Goal: Task Accomplishment & Management: Complete application form

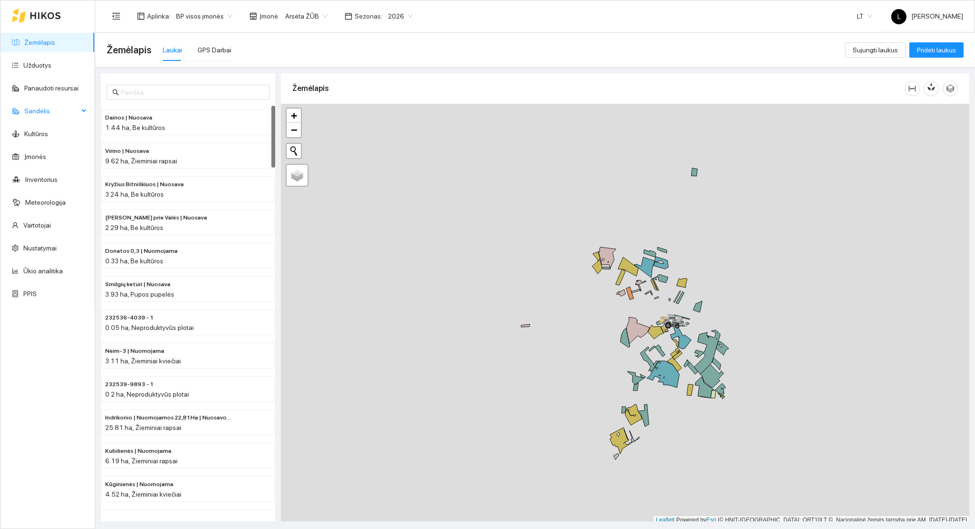
click at [64, 117] on span "Sandėlis" at bounding box center [51, 110] width 54 height 19
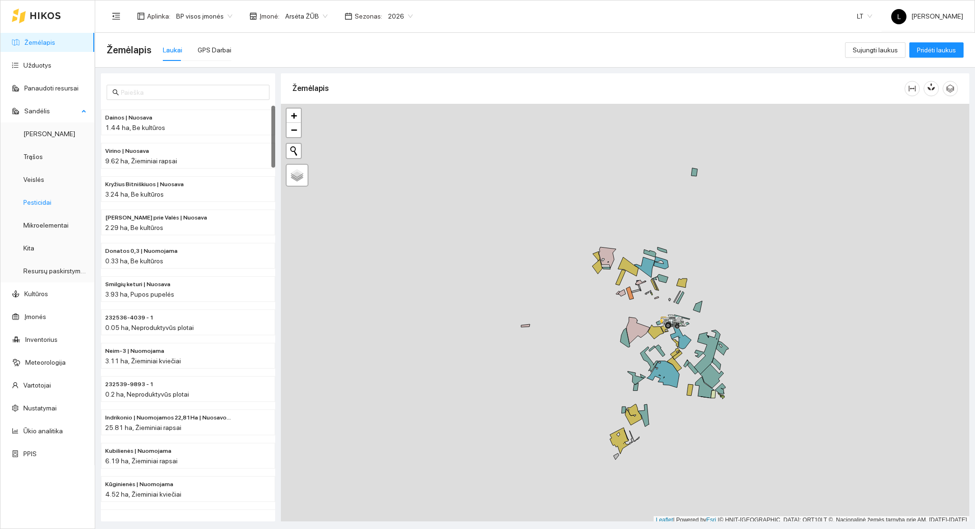
click at [43, 201] on link "Pesticidai" at bounding box center [37, 202] width 28 height 8
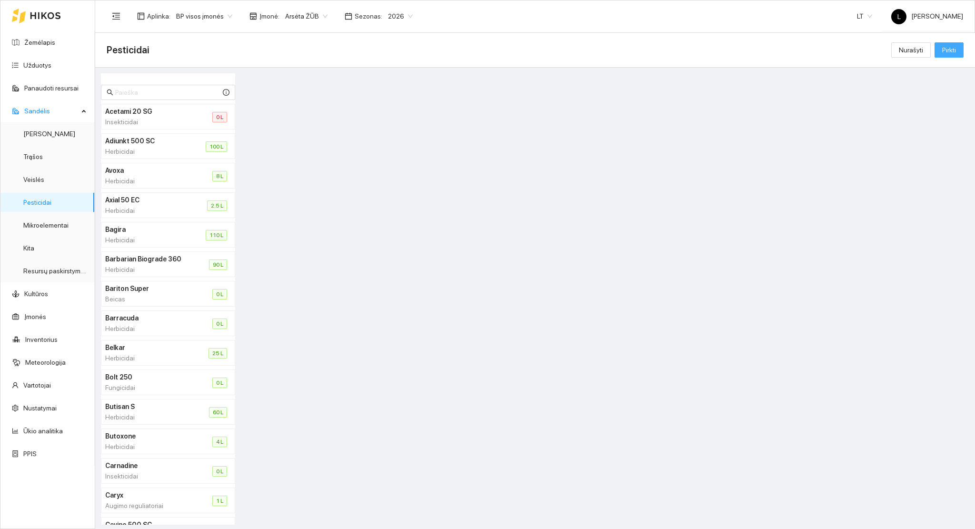
click at [952, 47] on span "Pirkti" at bounding box center [949, 50] width 14 height 10
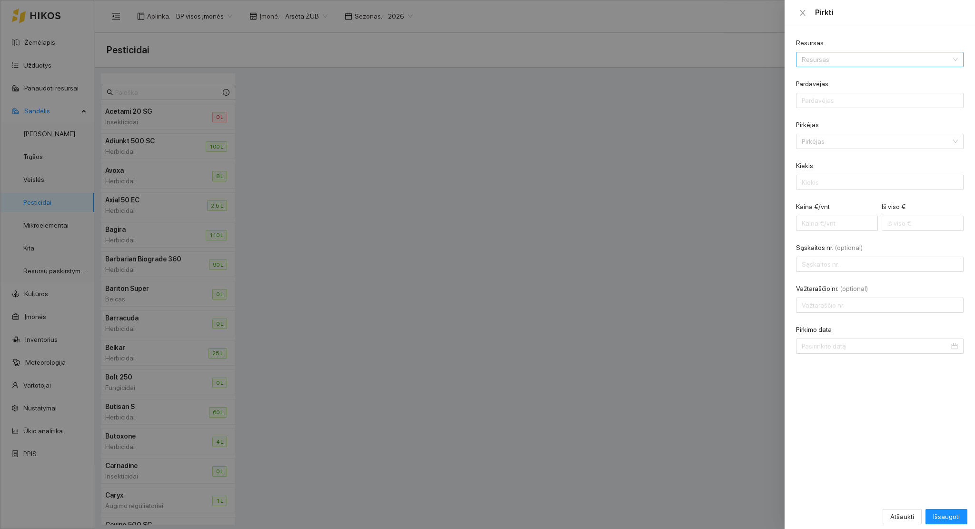
click at [872, 63] on input "Resursas" at bounding box center [875, 59] width 149 height 14
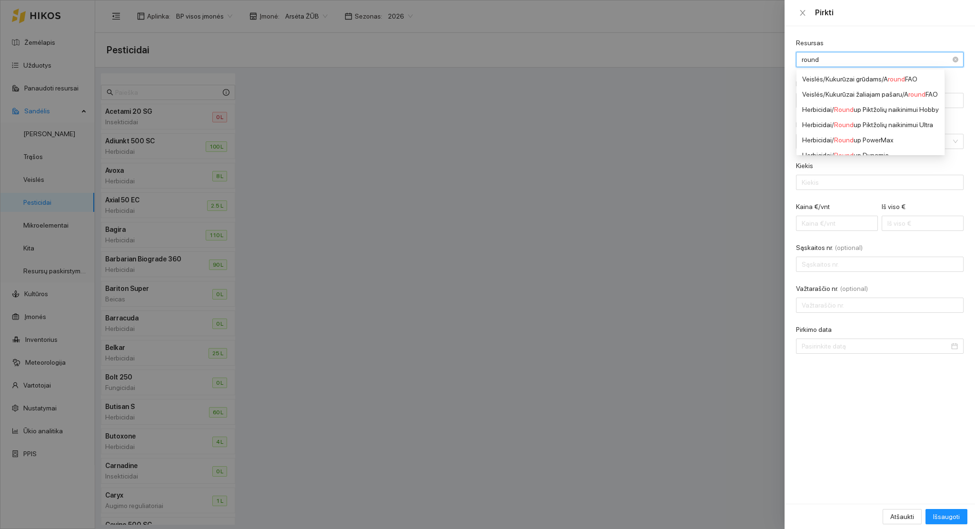
type input "roundu"
click at [876, 113] on div "Herbicidai / Roundu p PowerMax" at bounding box center [870, 109] width 137 height 10
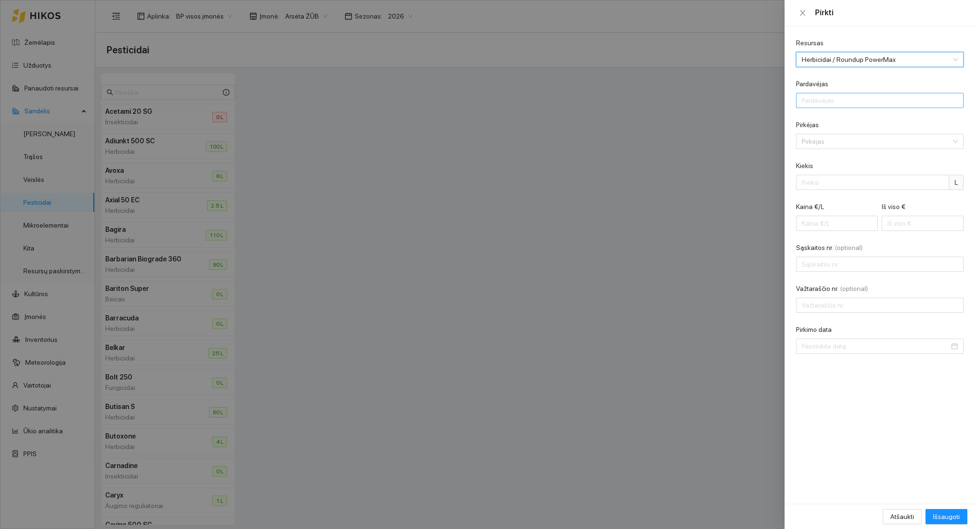
scroll to position [8, 0]
click at [859, 103] on input "Pardavėjas" at bounding box center [880, 100] width 168 height 15
type input "AB "[PERSON_NAME]""
click at [839, 148] on input "Pirkėjas" at bounding box center [875, 141] width 149 height 14
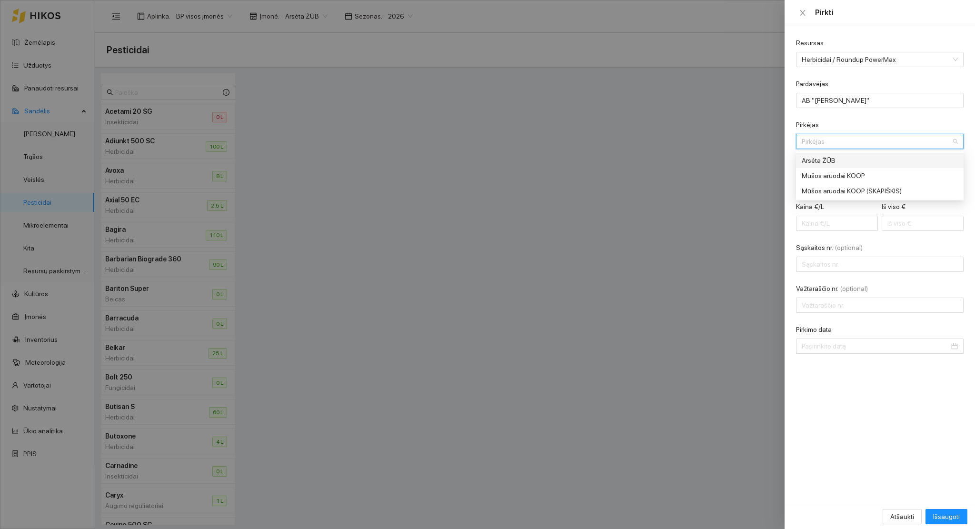
click at [834, 159] on div "Arsėta ŽŪB" at bounding box center [872, 160] width 143 height 10
click at [819, 182] on input "Kiekis" at bounding box center [872, 182] width 153 height 15
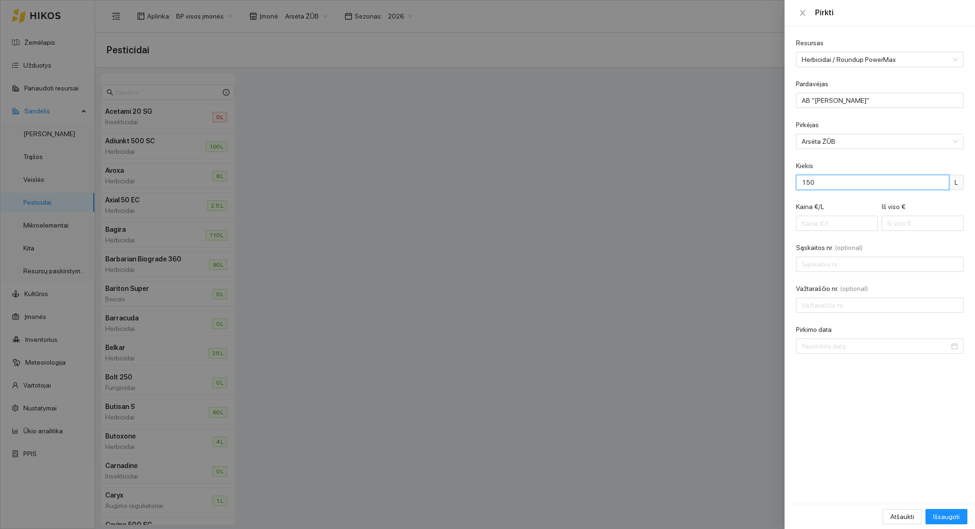
type input "150"
type input "0.01"
type input "1"
type input "0.13"
type input "19"
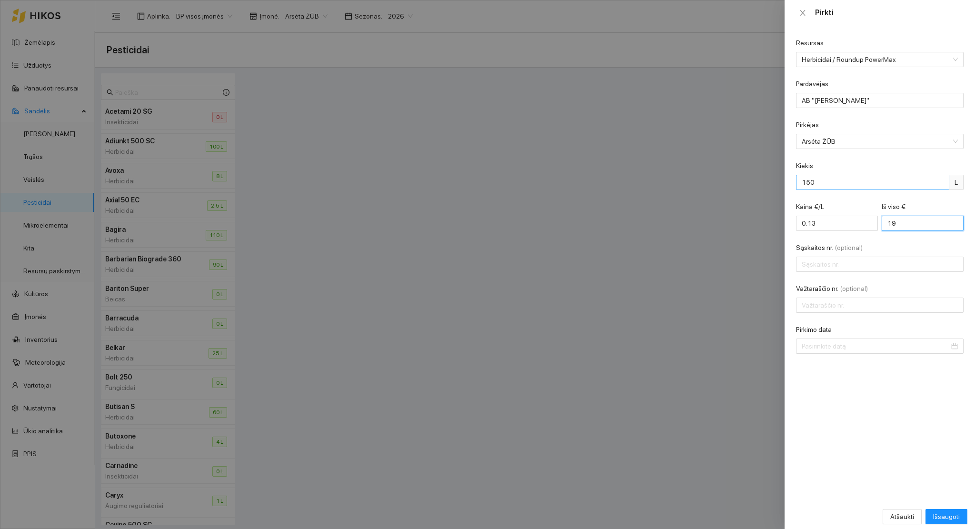
type input "1.28"
type input "192"
type input "12.80"
type input "1920"
type input "LAC0105375"
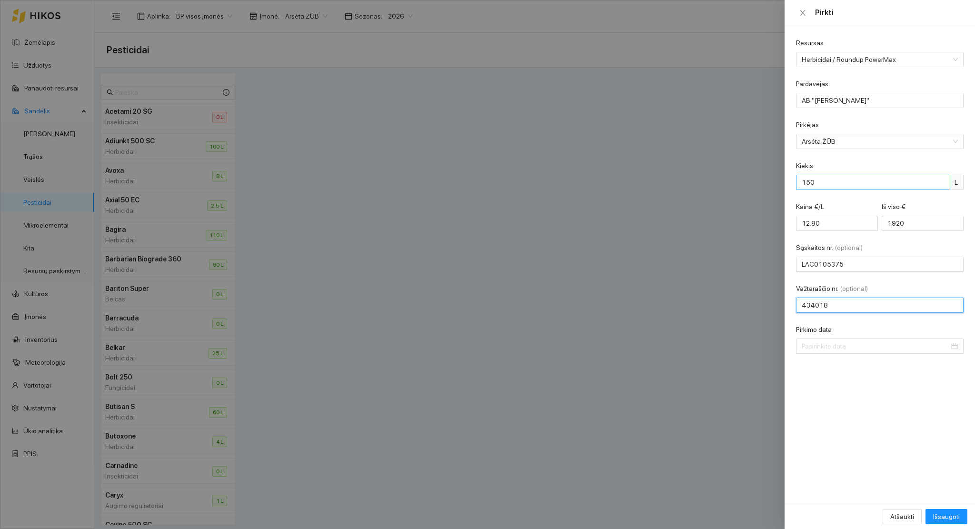
type input "434018"
click at [877, 347] on input "Pirkimo data" at bounding box center [875, 346] width 148 height 10
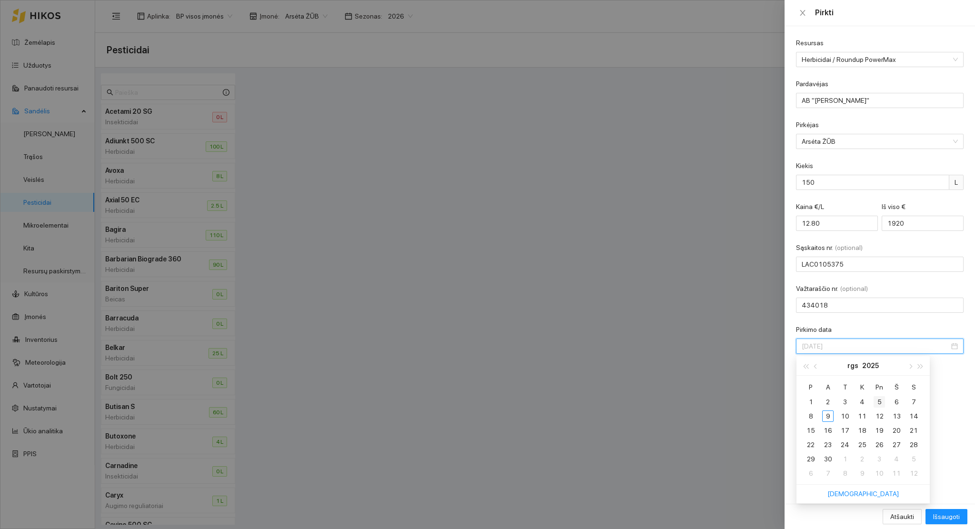
type input "[DATE]"
click at [884, 403] on div "5" at bounding box center [878, 401] width 11 height 11
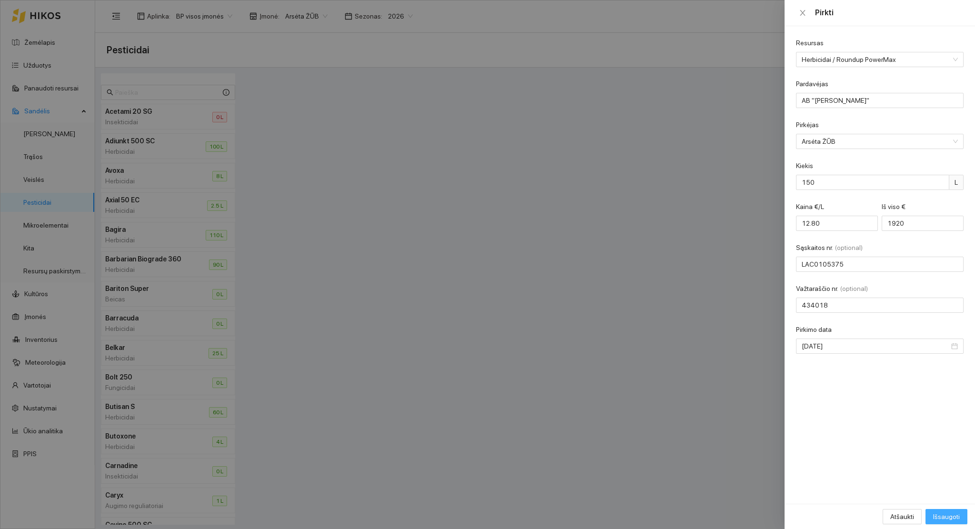
click at [947, 515] on span "Išsaugoti" at bounding box center [946, 516] width 27 height 10
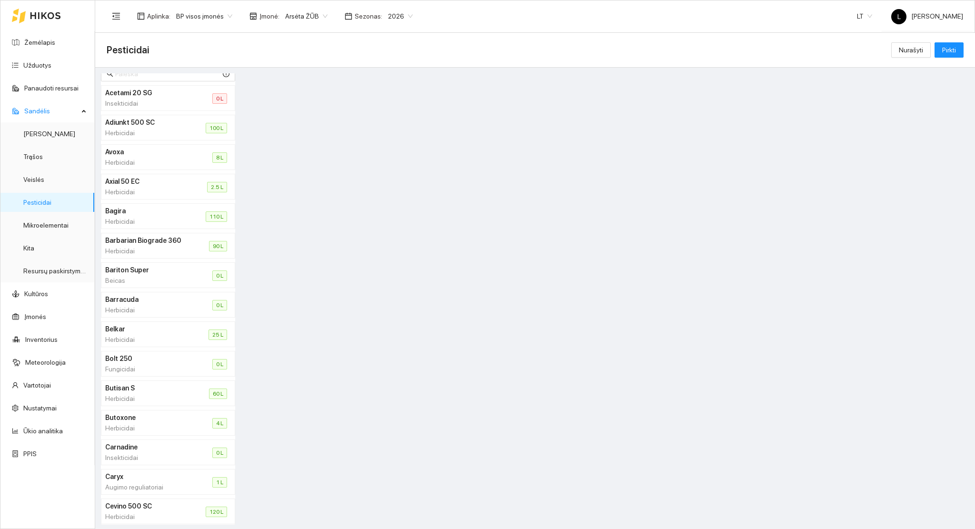
scroll to position [0, 0]
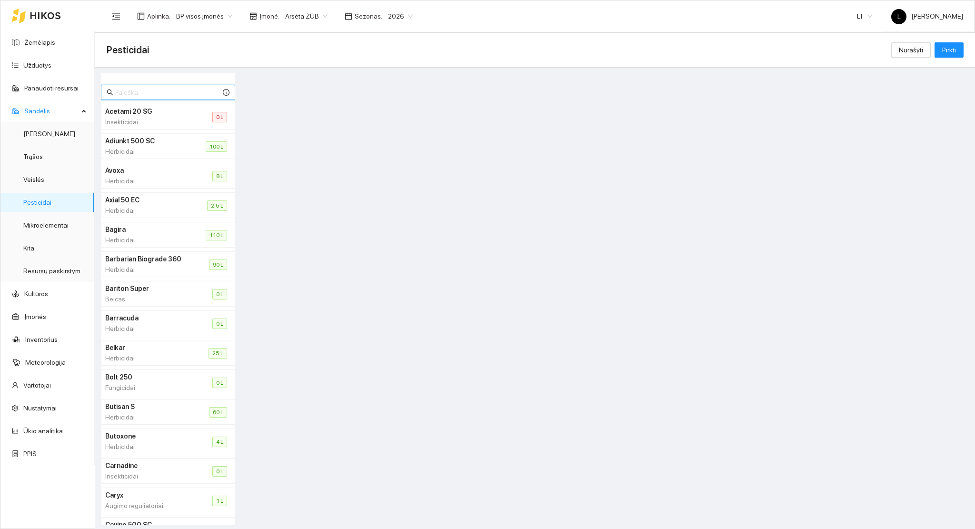
click at [144, 93] on input "text" at bounding box center [168, 92] width 106 height 10
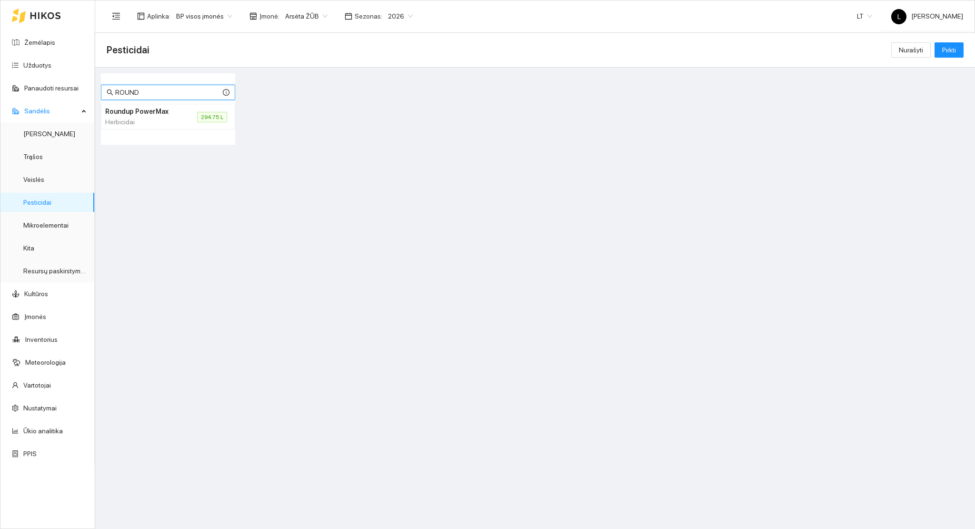
type input "ROUND"
click at [161, 114] on h4 "Roundup PowerMax" at bounding box center [139, 111] width 69 height 10
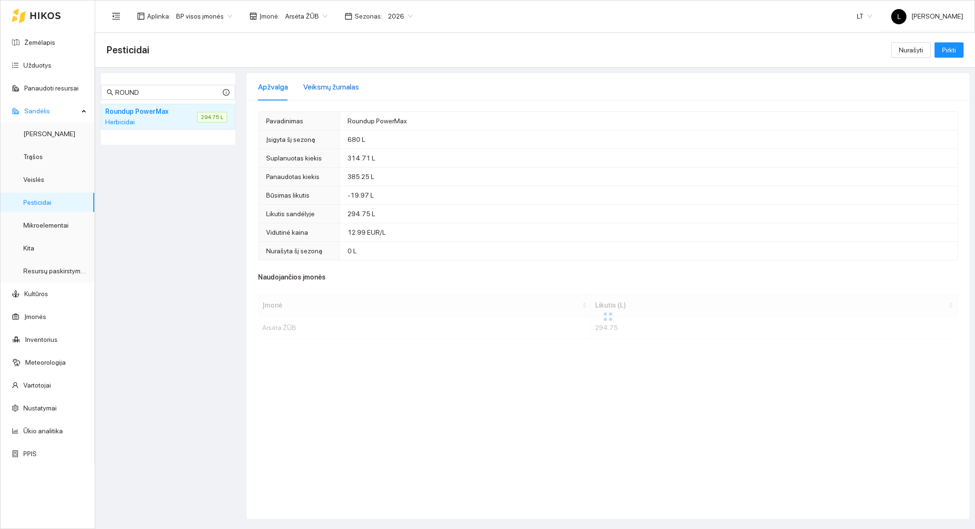
click at [332, 92] on div "Veiksmų žurnalas" at bounding box center [331, 87] width 56 height 12
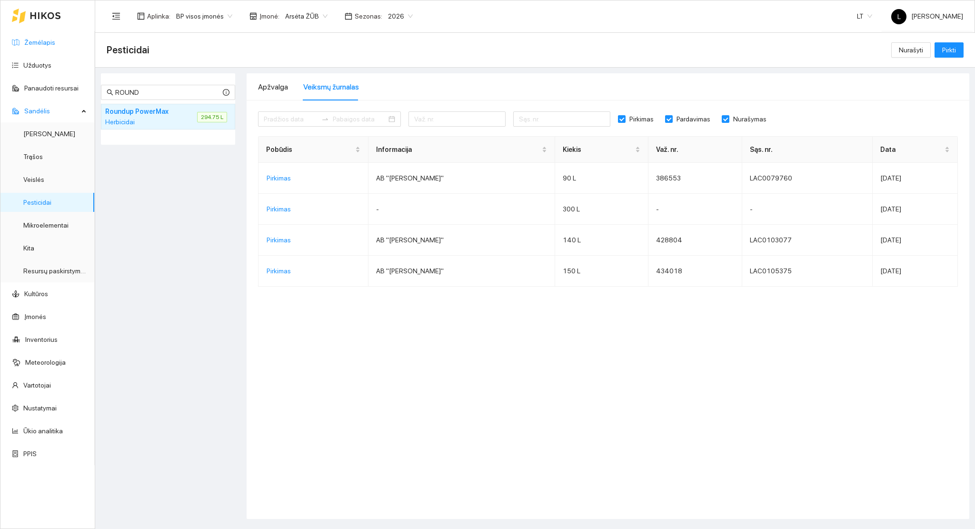
click at [49, 42] on link "Žemėlapis" at bounding box center [39, 43] width 31 height 8
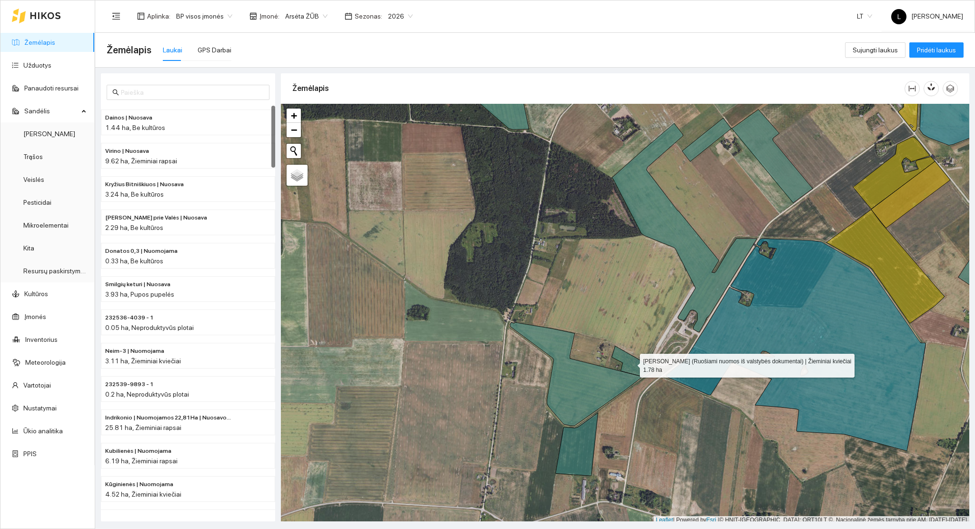
click at [630, 365] on icon at bounding box center [633, 361] width 43 height 30
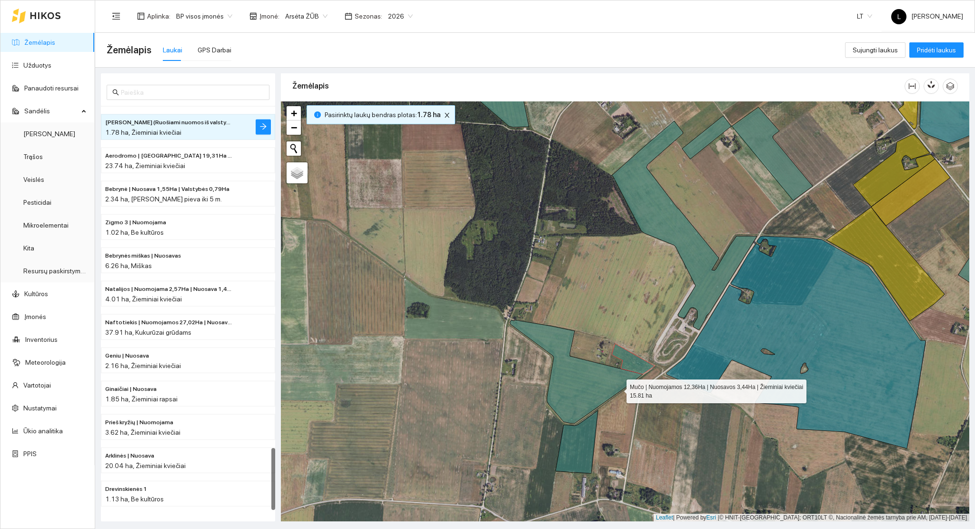
click at [617, 389] on icon at bounding box center [576, 371] width 133 height 103
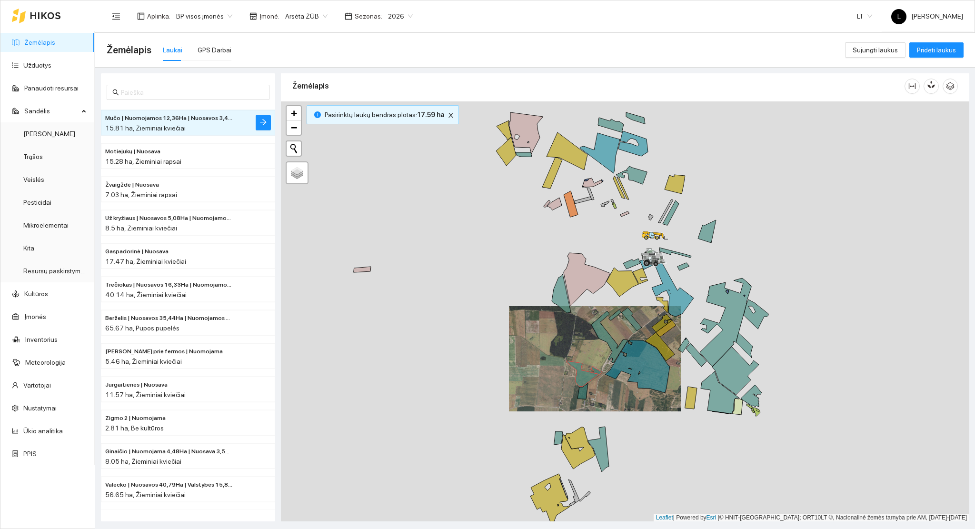
drag, startPoint x: 605, startPoint y: 399, endPoint x: 465, endPoint y: 346, distance: 149.7
click at [465, 346] on div at bounding box center [625, 311] width 688 height 420
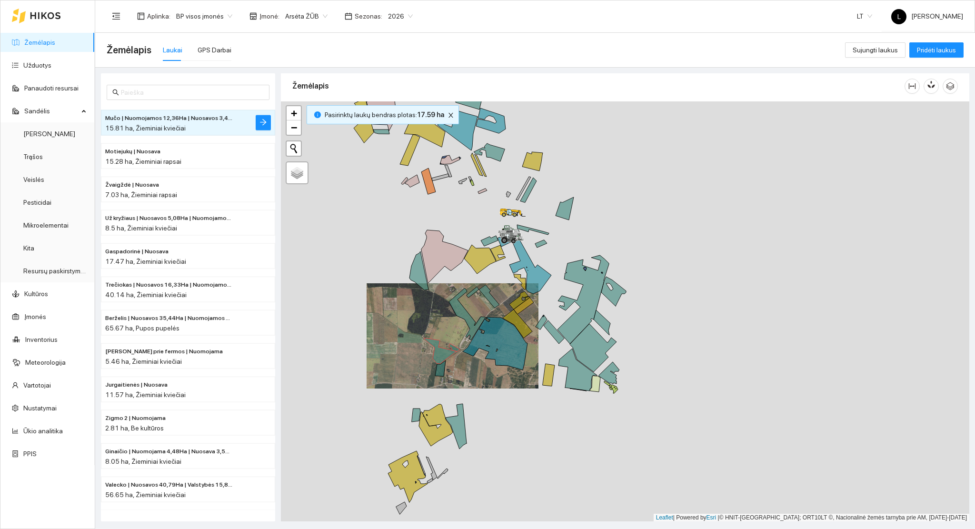
drag, startPoint x: 470, startPoint y: 398, endPoint x: 469, endPoint y: 479, distance: 80.9
click at [470, 482] on div at bounding box center [625, 311] width 688 height 420
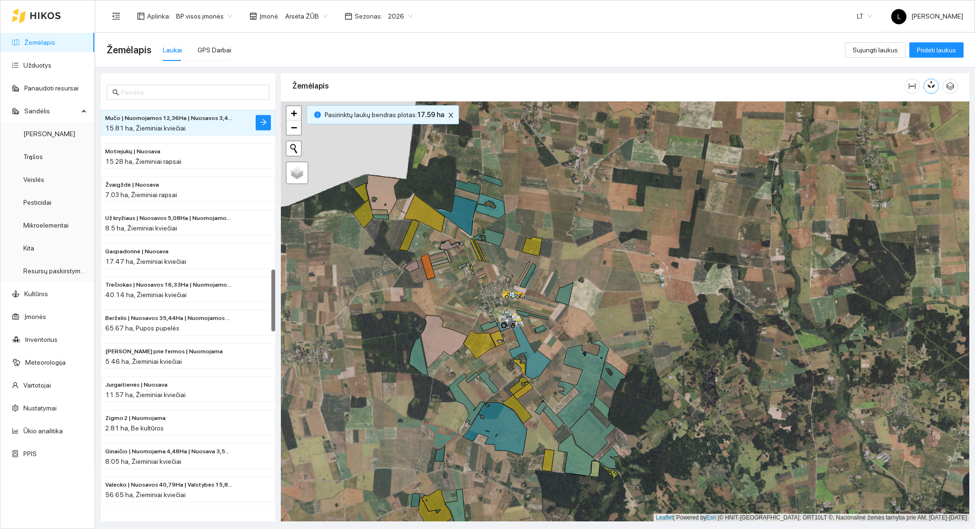
click at [928, 79] on button "button" at bounding box center [930, 86] width 15 height 15
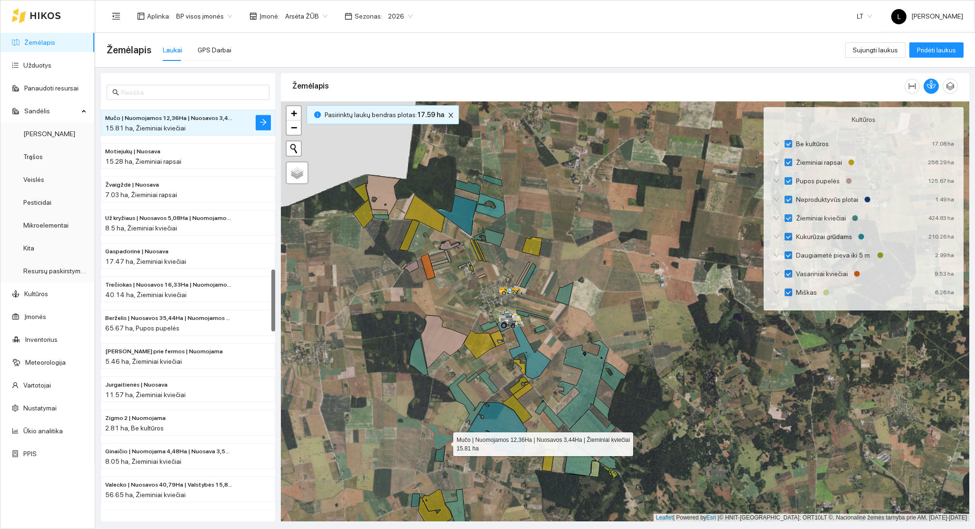
click at [445, 442] on icon at bounding box center [439, 436] width 33 height 26
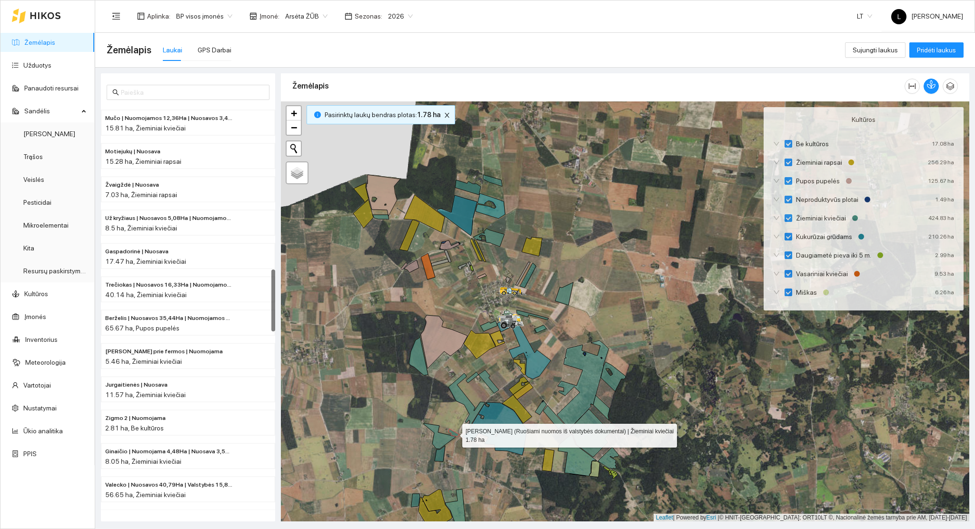
click at [455, 435] on icon at bounding box center [453, 433] width 11 height 8
drag, startPoint x: 478, startPoint y: 494, endPoint x: 485, endPoint y: 429, distance: 65.0
click at [485, 429] on div at bounding box center [625, 311] width 688 height 420
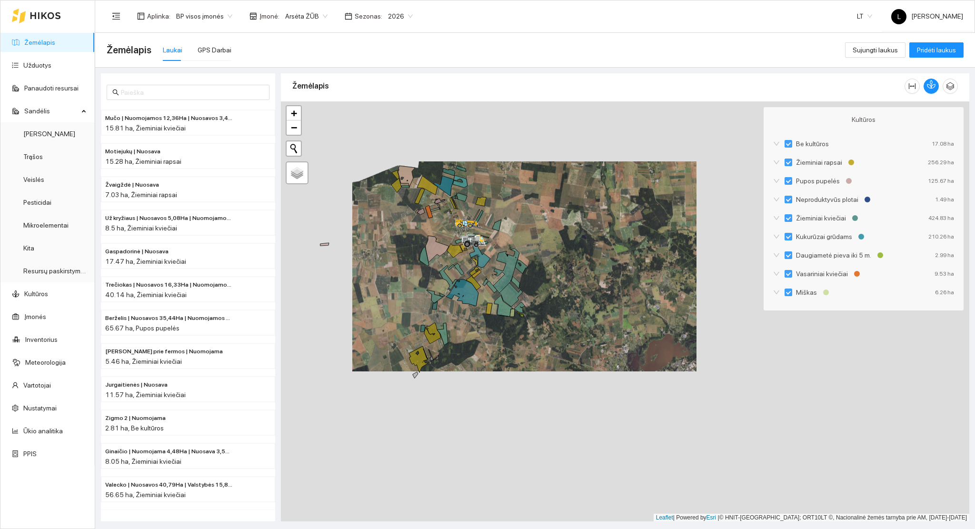
drag, startPoint x: 423, startPoint y: 278, endPoint x: 428, endPoint y: 342, distance: 64.0
click at [428, 342] on div at bounding box center [625, 311] width 688 height 420
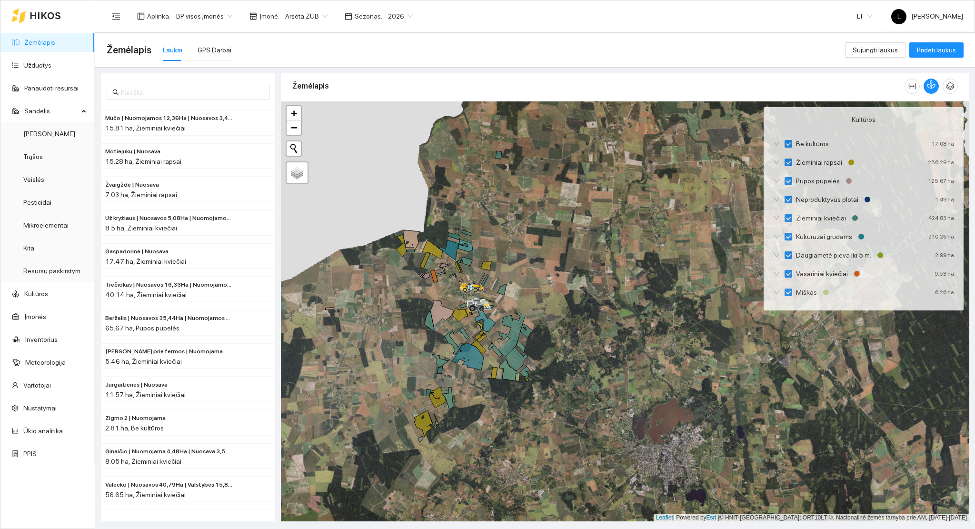
click at [520, 255] on div at bounding box center [625, 311] width 688 height 420
click at [434, 278] on icon at bounding box center [434, 275] width 8 height 13
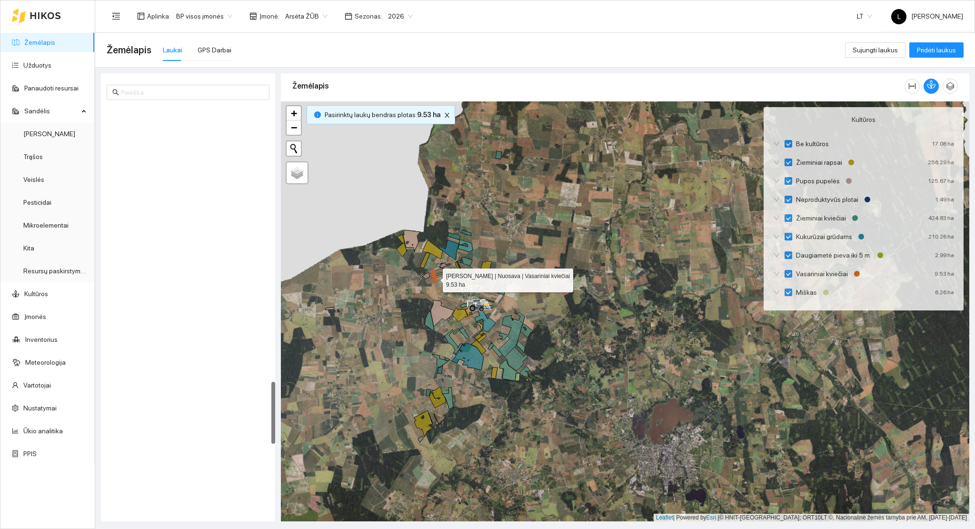
scroll to position [1796, 0]
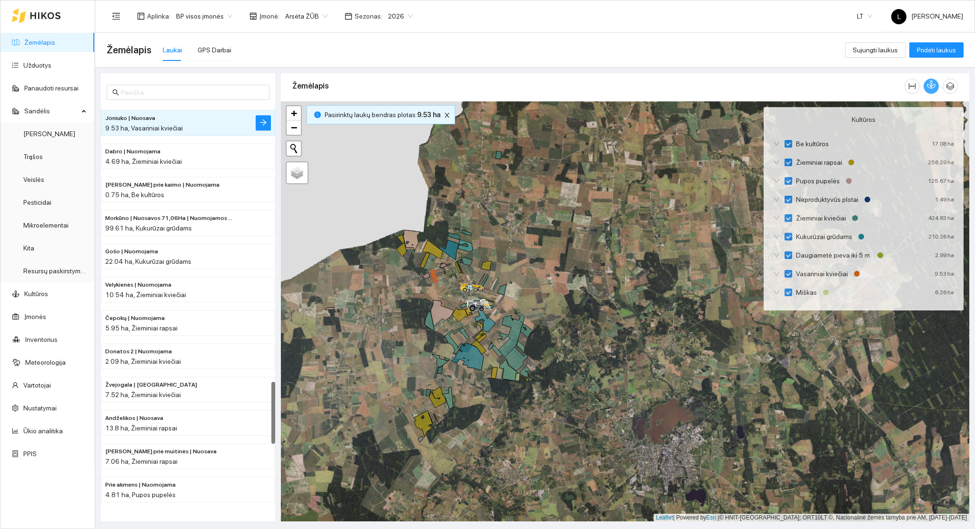
click at [931, 84] on icon "button" at bounding box center [932, 84] width 5 height 8
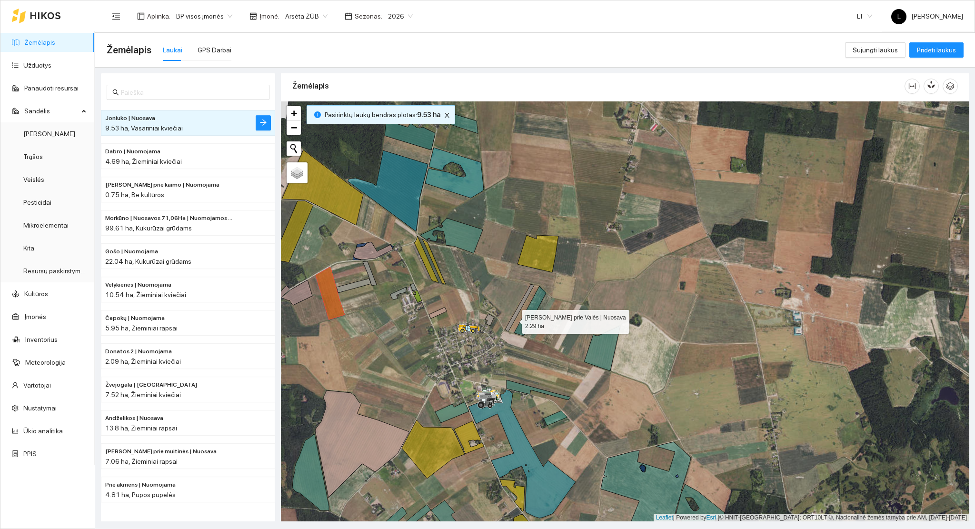
click at [513, 319] on icon at bounding box center [519, 307] width 29 height 47
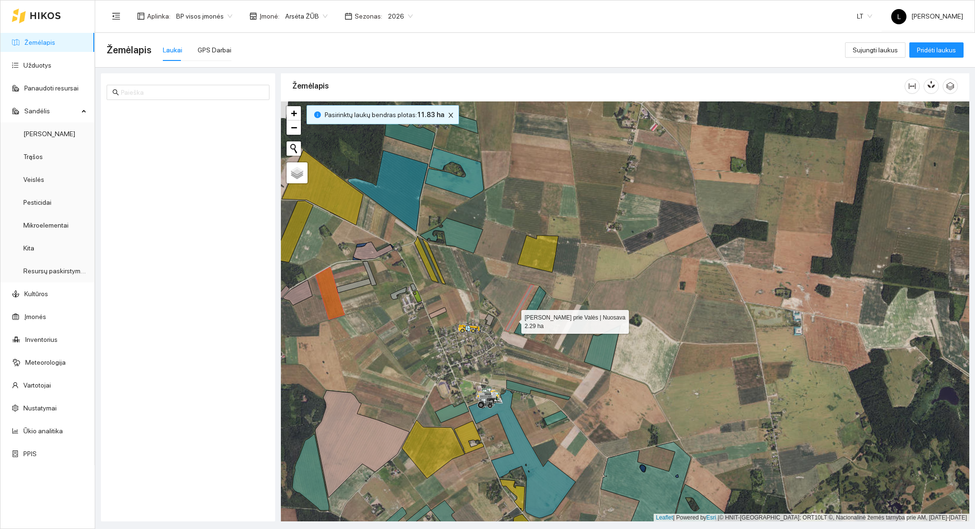
scroll to position [100, 0]
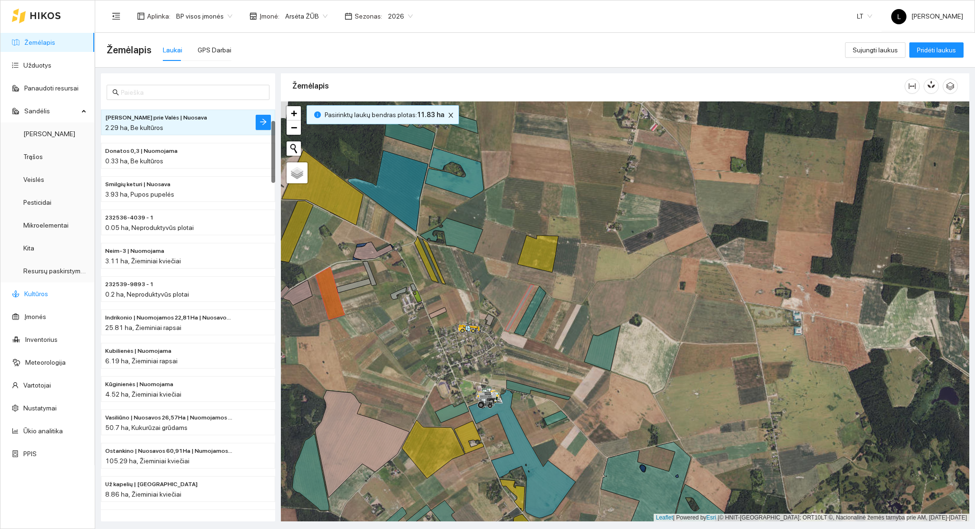
click at [42, 292] on link "Kultūros" at bounding box center [36, 294] width 24 height 8
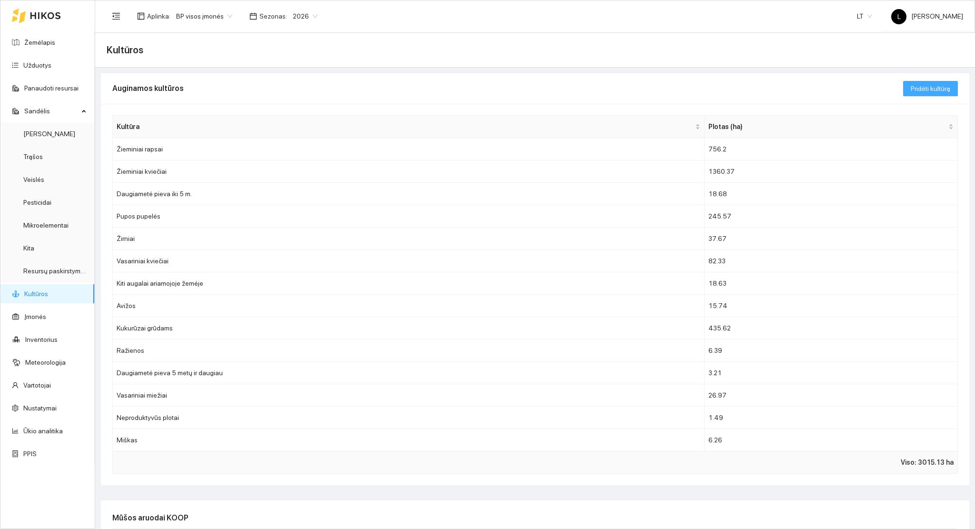
click at [917, 90] on span "Pridėti kultūrą" at bounding box center [930, 88] width 40 height 10
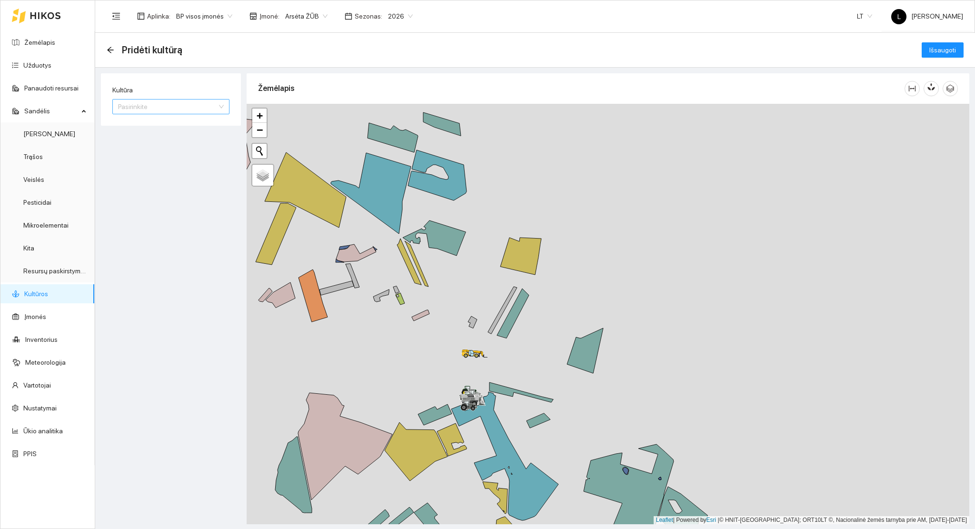
click at [163, 112] on input "Kultūra" at bounding box center [167, 106] width 99 height 14
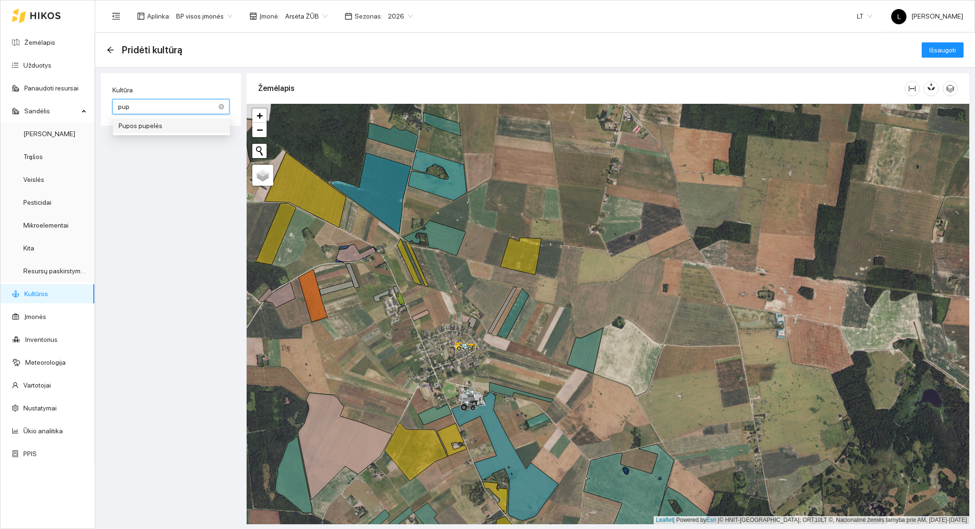
type input "pupo"
click at [145, 126] on div "Pupos pupelės" at bounding box center [172, 125] width 106 height 10
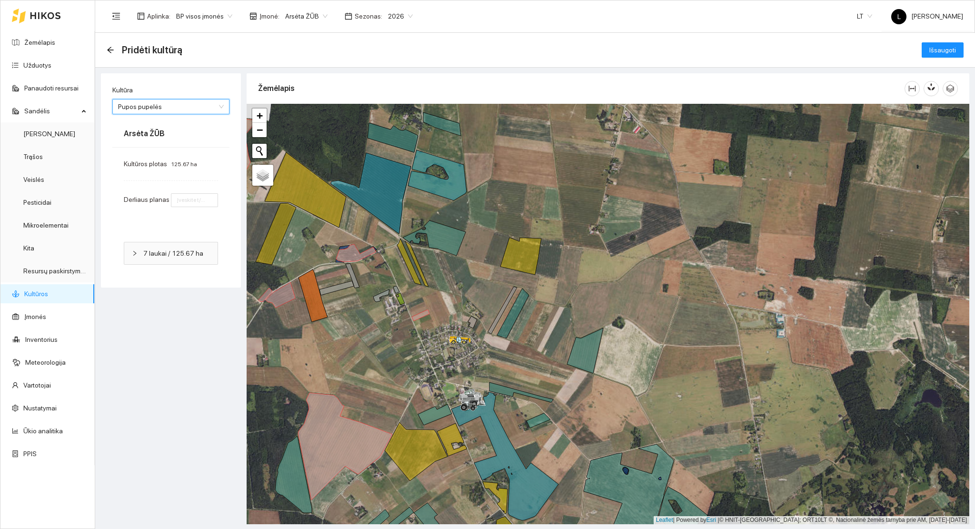
type input "4"
click at [496, 320] on icon at bounding box center [502, 310] width 29 height 47
click at [942, 50] on span "Išsaugoti" at bounding box center [942, 50] width 27 height 10
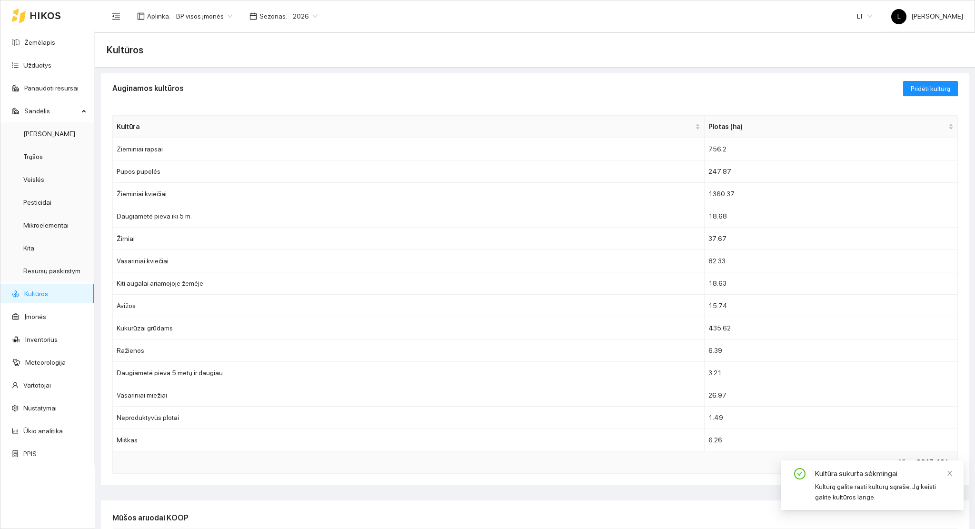
click at [39, 292] on link "Kultūros" at bounding box center [36, 294] width 24 height 8
click at [915, 92] on span "Pridėti kultūrą" at bounding box center [930, 88] width 40 height 10
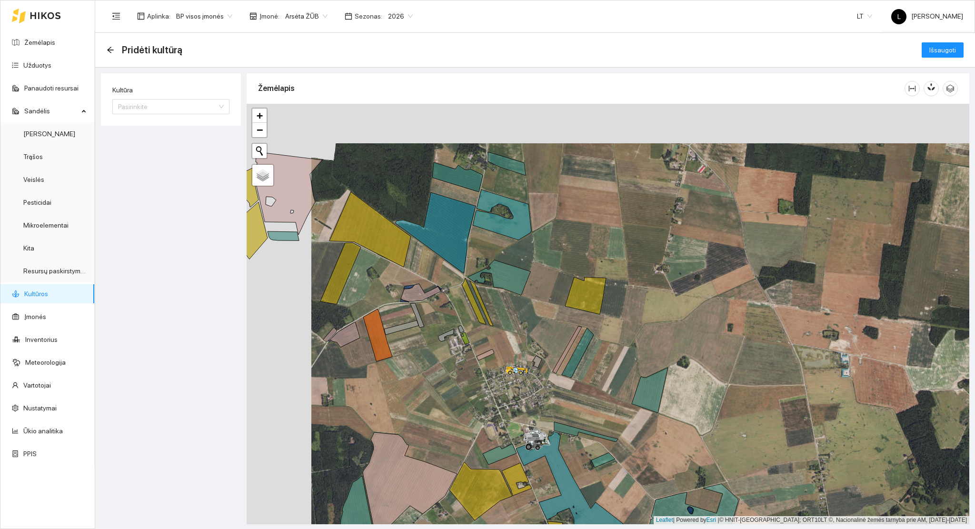
drag, startPoint x: 408, startPoint y: 355, endPoint x: 443, endPoint y: 379, distance: 42.0
click at [443, 379] on div at bounding box center [608, 314] width 722 height 420
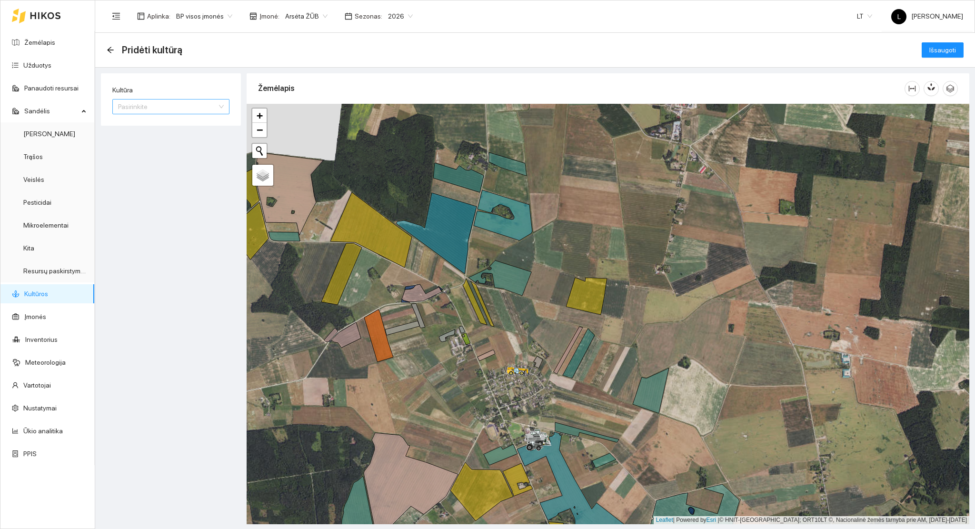
click at [156, 113] on input "Kultūra" at bounding box center [167, 106] width 99 height 14
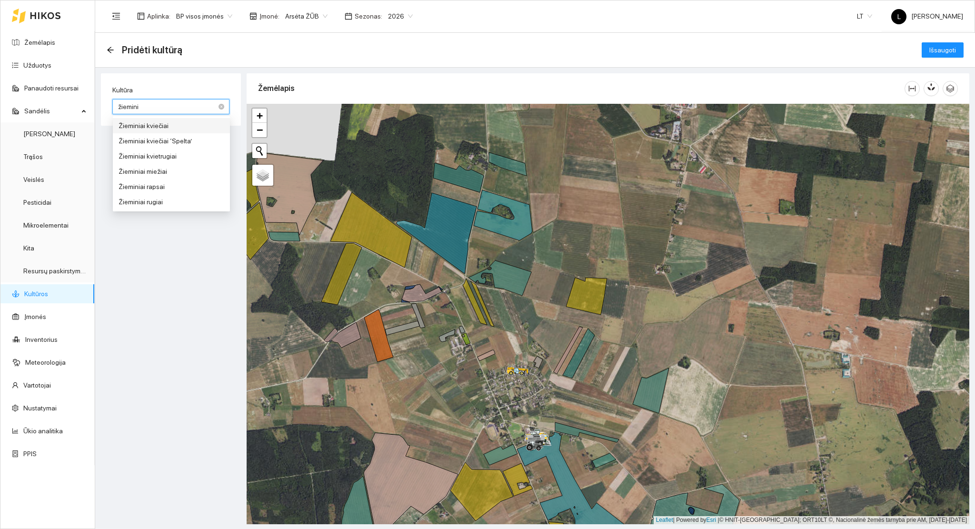
type input "žieminia"
click at [161, 129] on div "Žieminiai kviečiai" at bounding box center [172, 125] width 106 height 10
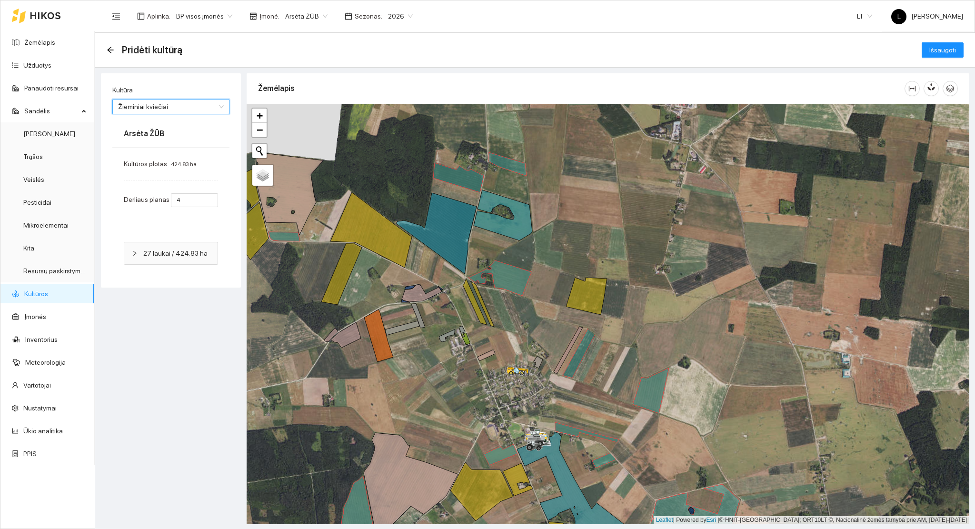
type input "7"
click at [401, 330] on icon at bounding box center [402, 328] width 34 height 14
click at [419, 319] on icon at bounding box center [418, 316] width 14 height 24
click at [452, 334] on icon at bounding box center [447, 335] width 16 height 12
click at [463, 329] on icon at bounding box center [462, 329] width 6 height 7
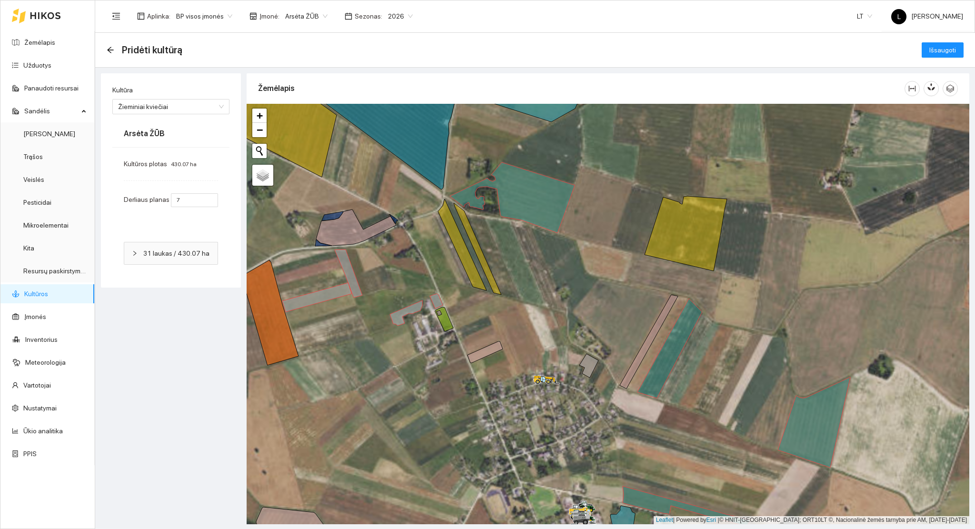
drag, startPoint x: 547, startPoint y: 361, endPoint x: 544, endPoint y: 355, distance: 7.2
click at [534, 355] on div at bounding box center [608, 314] width 722 height 420
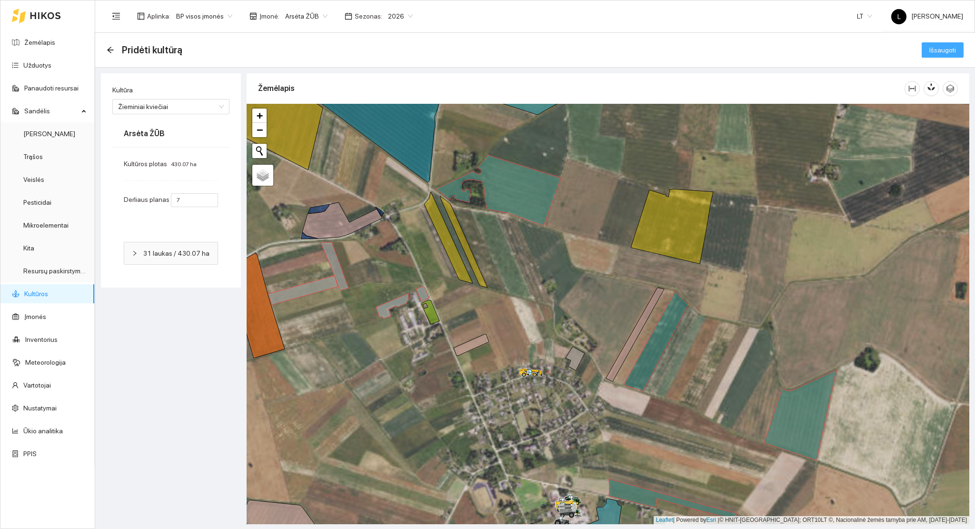
click at [948, 54] on span "Išsaugoti" at bounding box center [942, 50] width 27 height 10
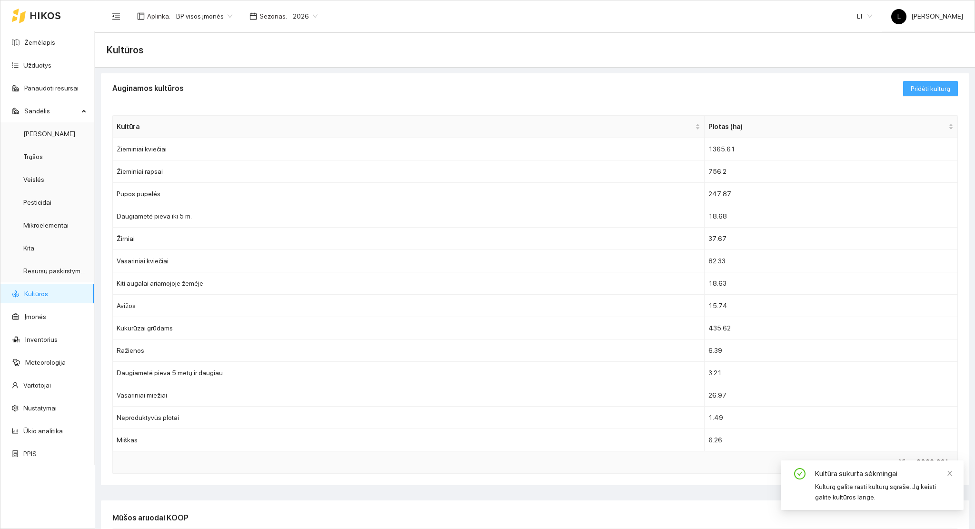
click at [920, 86] on span "Pridėti kultūrą" at bounding box center [930, 88] width 40 height 10
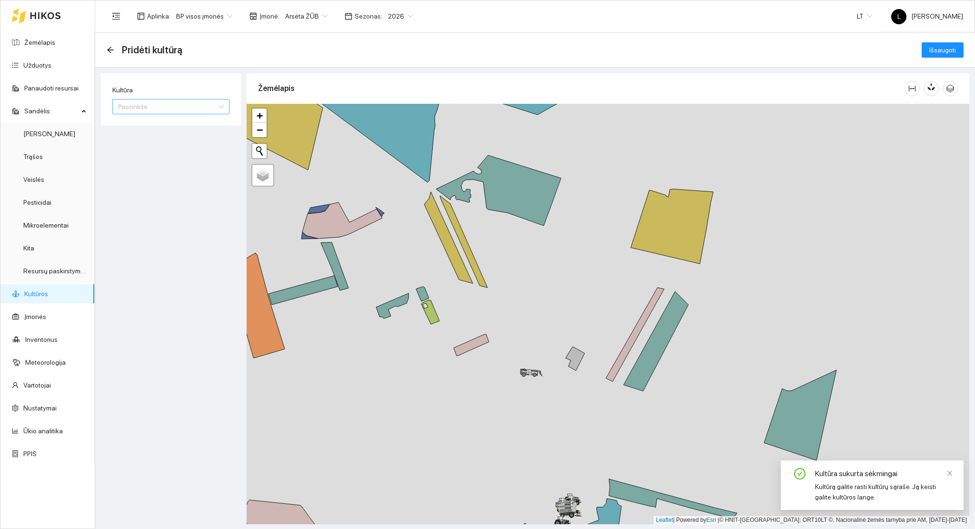
click at [151, 101] on input "Kultūra" at bounding box center [167, 106] width 99 height 14
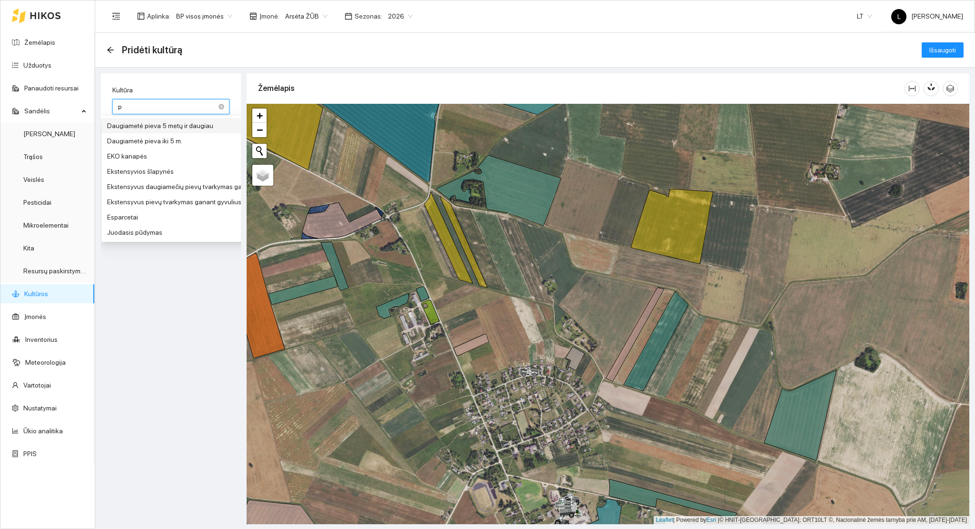
type input "pu"
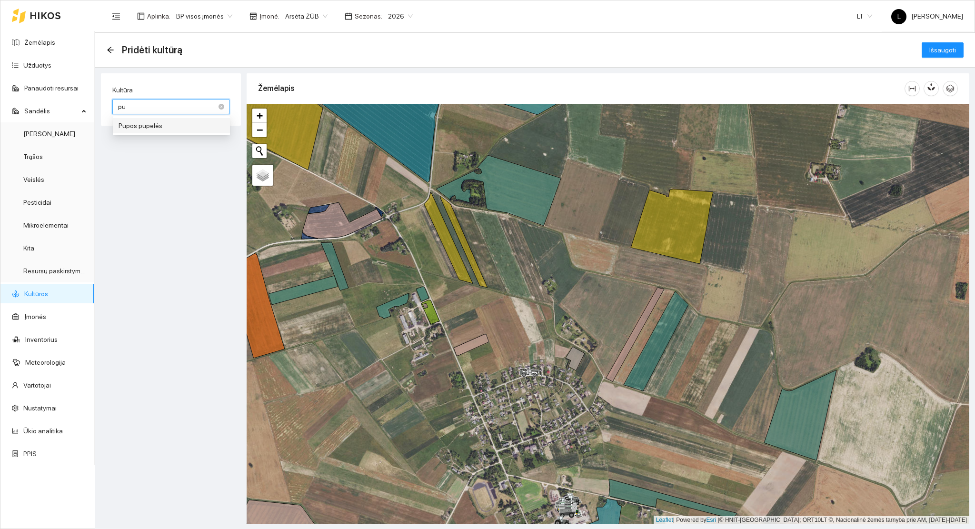
click at [179, 129] on div "Pupos pupelės" at bounding box center [172, 125] width 106 height 10
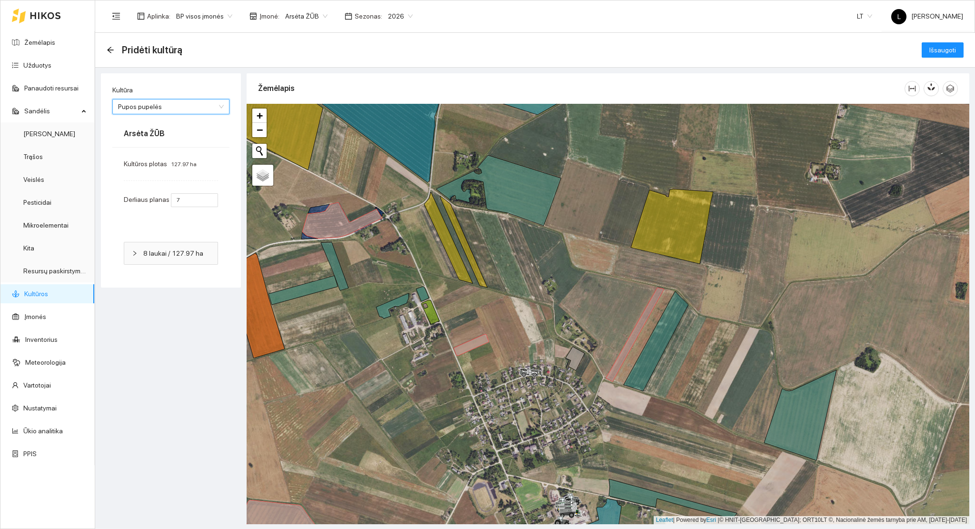
type input "4"
click at [576, 357] on icon at bounding box center [574, 358] width 19 height 24
click at [938, 50] on span "Išsaugoti" at bounding box center [942, 50] width 27 height 10
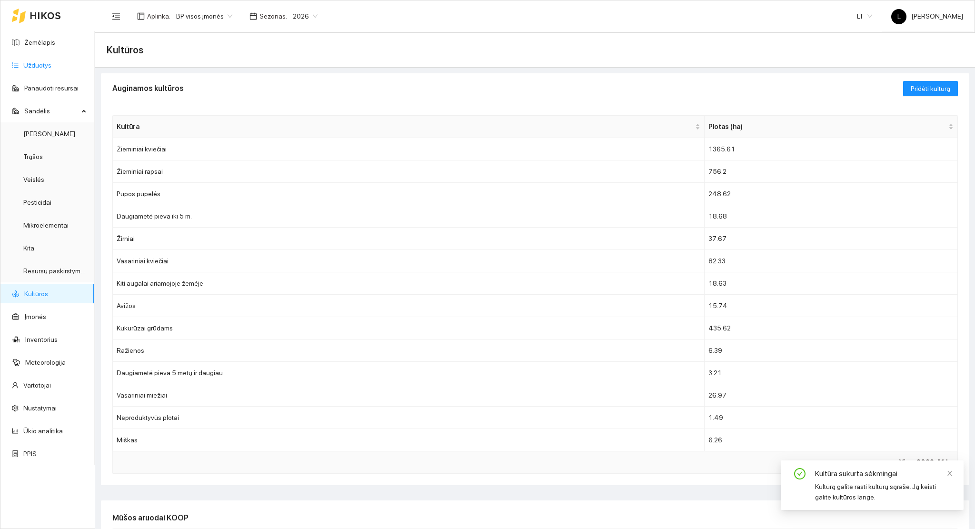
drag, startPoint x: 41, startPoint y: 61, endPoint x: 86, endPoint y: 105, distance: 62.6
click at [41, 63] on link "Užduotys" at bounding box center [37, 65] width 28 height 8
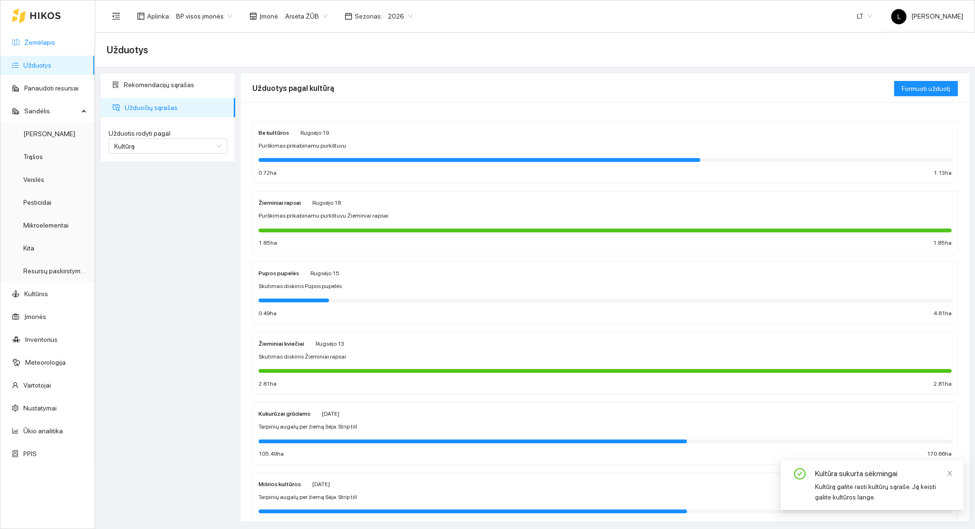
click at [49, 46] on link "Žemėlapis" at bounding box center [39, 43] width 31 height 8
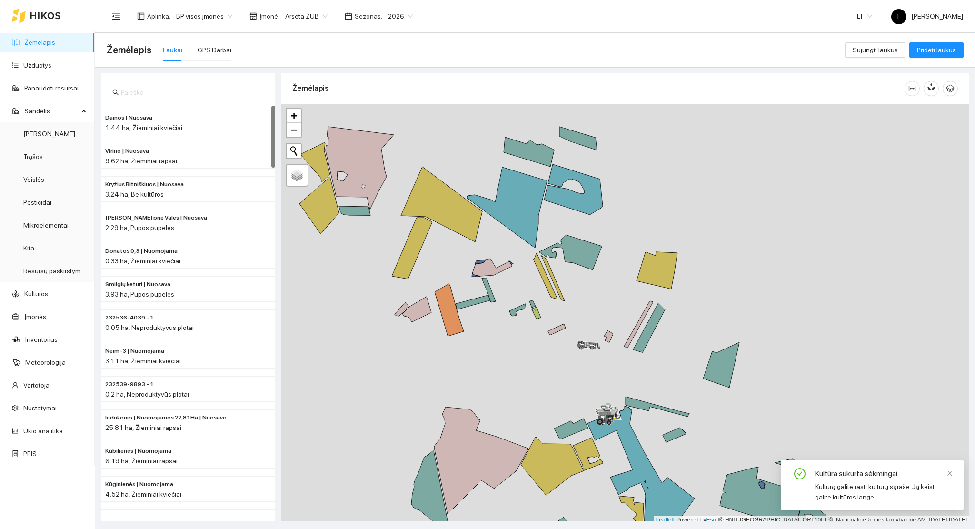
scroll to position [2, 0]
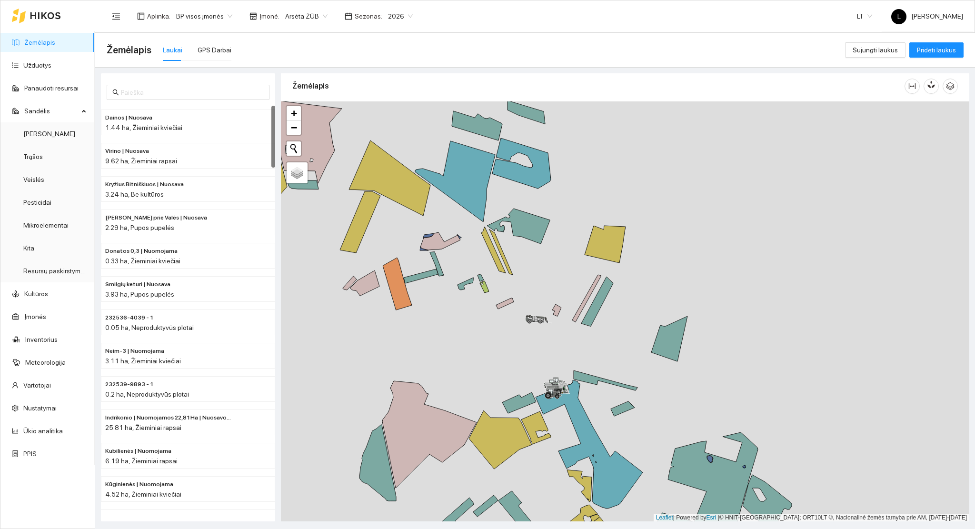
drag, startPoint x: 573, startPoint y: 384, endPoint x: 525, endPoint y: 363, distance: 52.2
click at [525, 363] on div at bounding box center [625, 311] width 688 height 420
click at [932, 89] on button "button" at bounding box center [930, 86] width 15 height 15
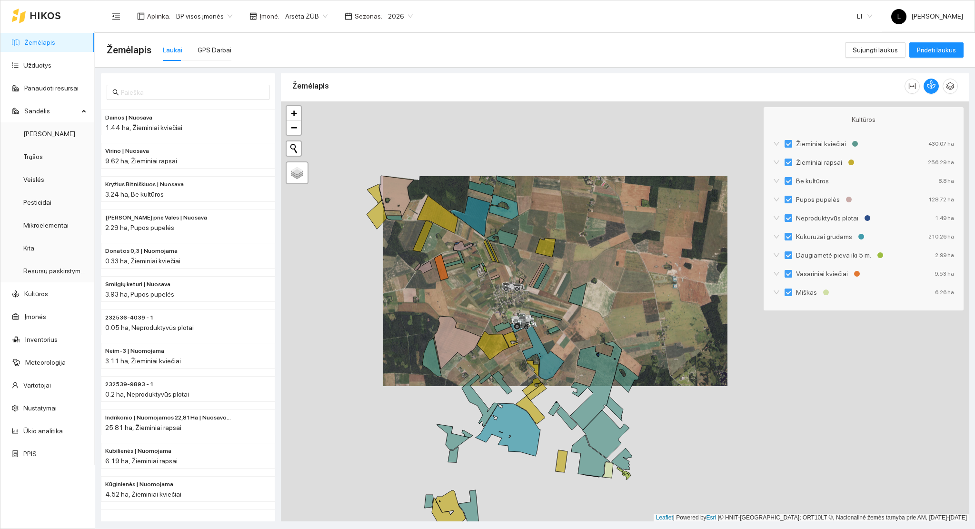
drag, startPoint x: 508, startPoint y: 297, endPoint x: 501, endPoint y: 297, distance: 6.7
click at [501, 297] on div at bounding box center [625, 311] width 688 height 420
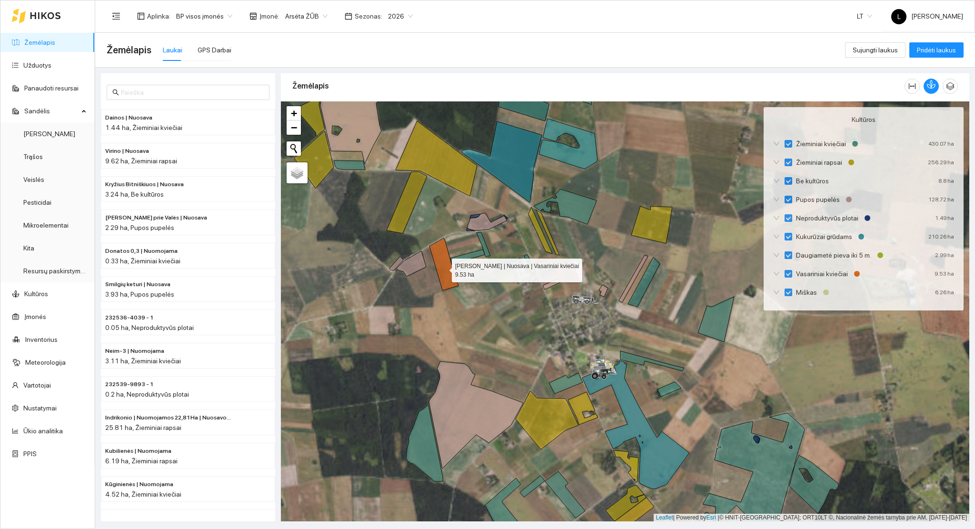
click at [444, 268] on icon at bounding box center [443, 264] width 29 height 52
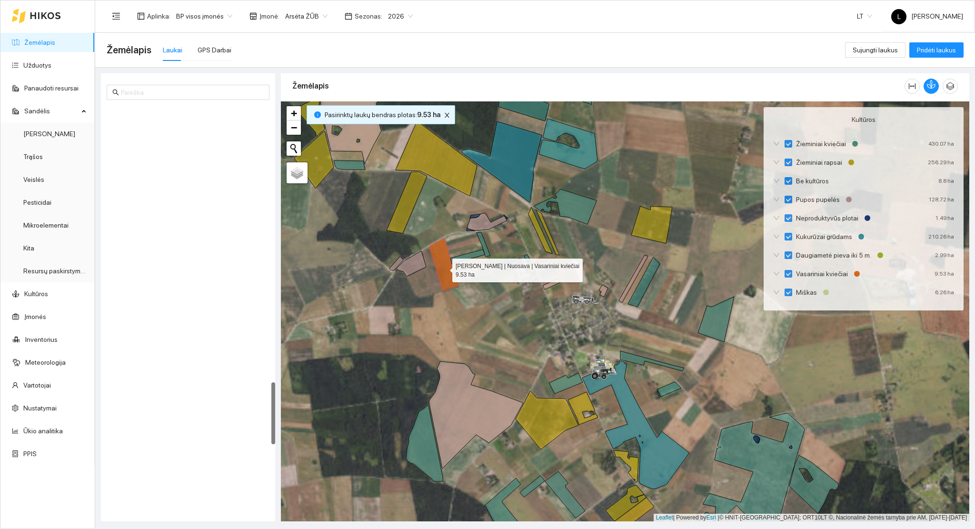
scroll to position [1795, 0]
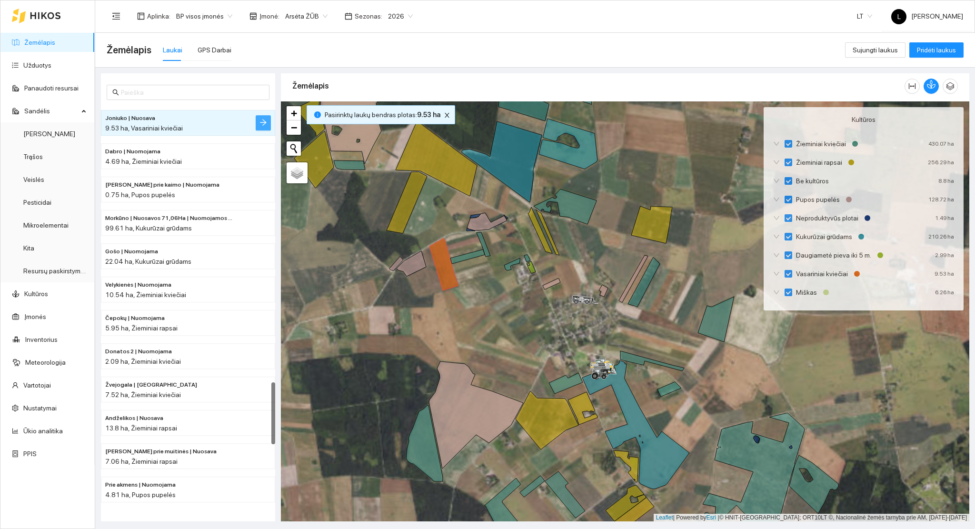
click at [261, 120] on icon "arrow-right" at bounding box center [263, 123] width 8 height 8
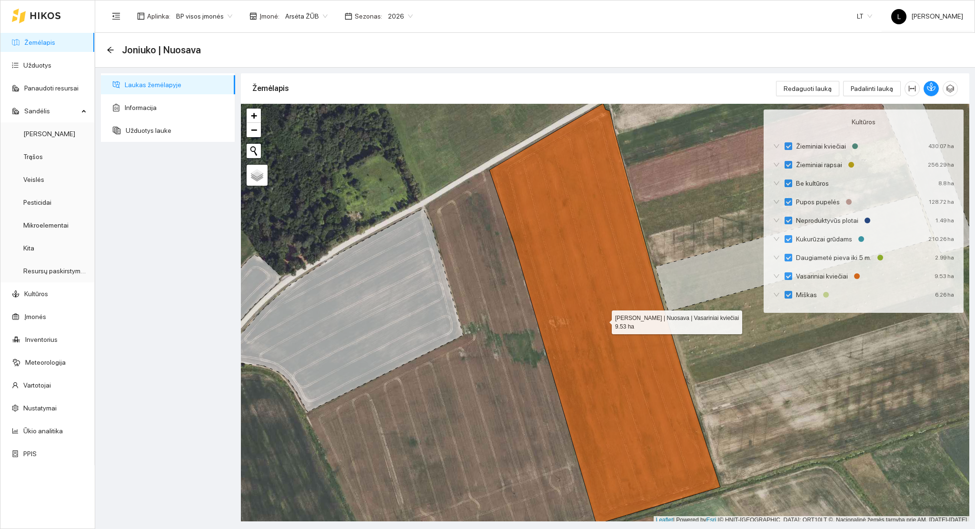
click at [604, 182] on icon at bounding box center [604, 313] width 231 height 421
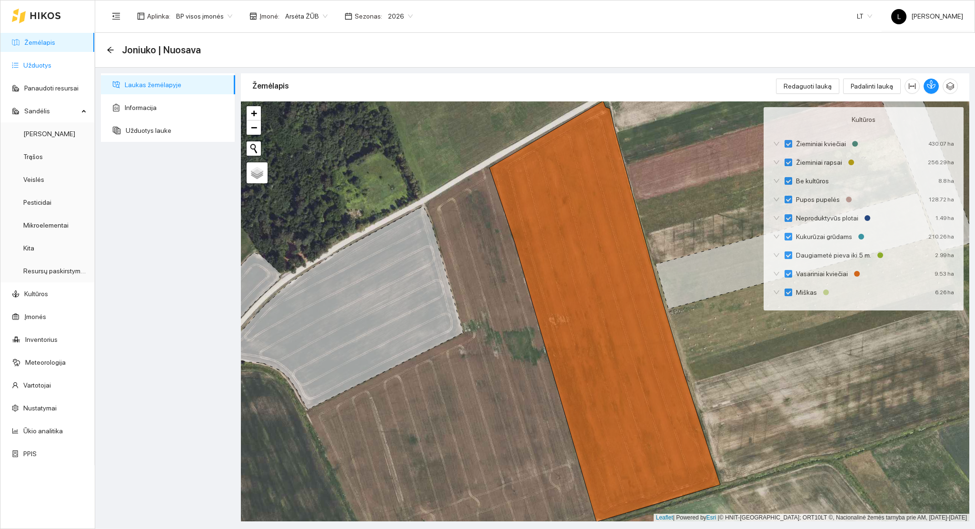
drag, startPoint x: 14, startPoint y: 69, endPoint x: 23, endPoint y: 69, distance: 8.6
click at [23, 69] on link "Užduotys" at bounding box center [37, 65] width 28 height 8
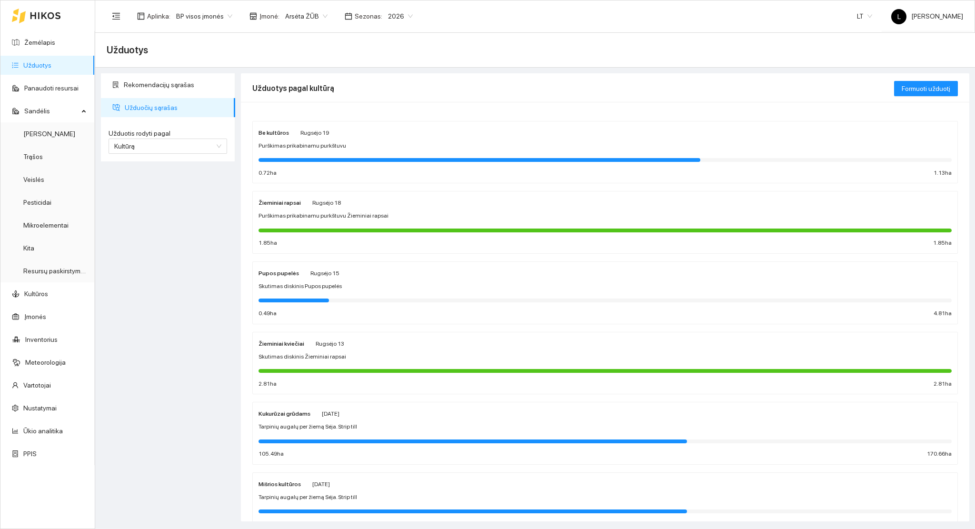
click at [35, 31] on ul "Žemėlapis Užduotys Panaudoti resursai [PERSON_NAME] Veislės Pesticidai Mikroele…" at bounding box center [47, 248] width 94 height 434
click at [37, 41] on link "Žemėlapis" at bounding box center [39, 43] width 31 height 8
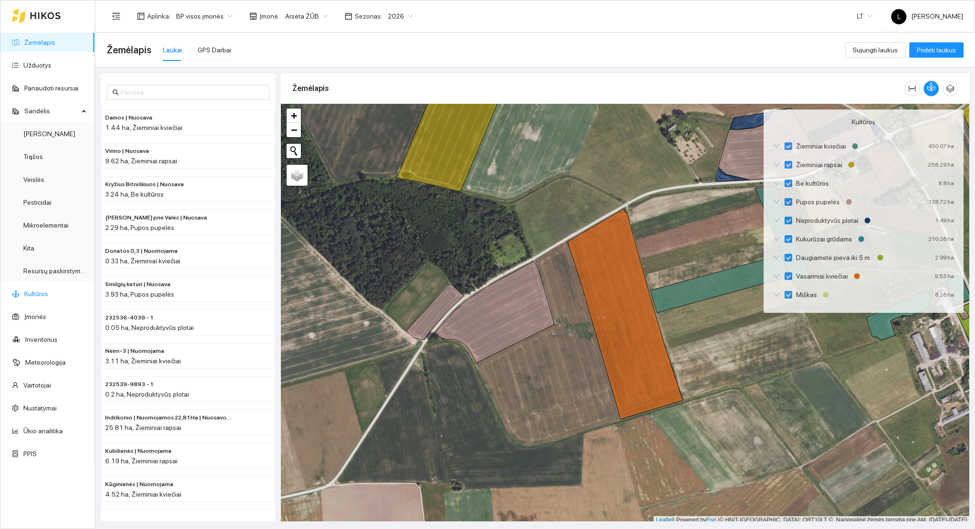
click at [42, 294] on link "Kultūros" at bounding box center [36, 294] width 24 height 8
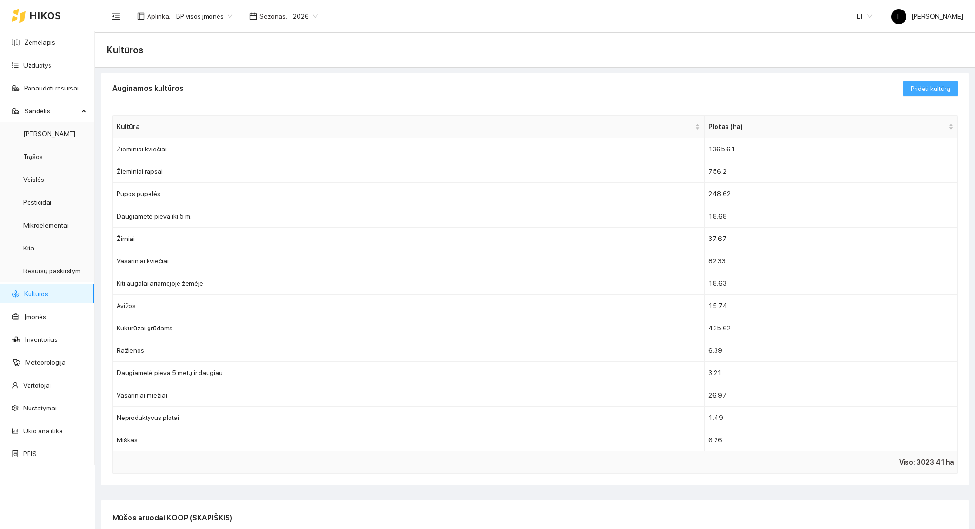
click at [914, 88] on span "Pridėti kultūrą" at bounding box center [930, 88] width 40 height 10
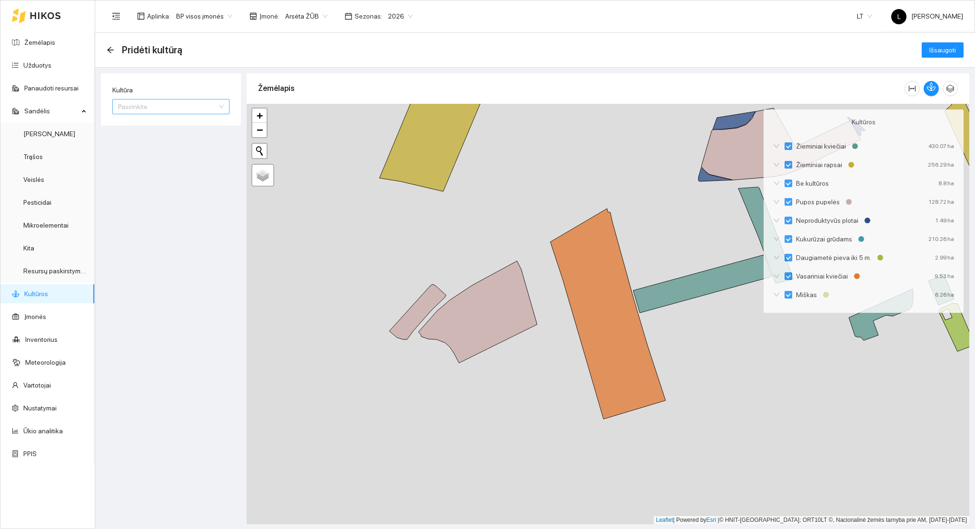
click at [153, 109] on input "Kultūra" at bounding box center [167, 106] width 99 height 14
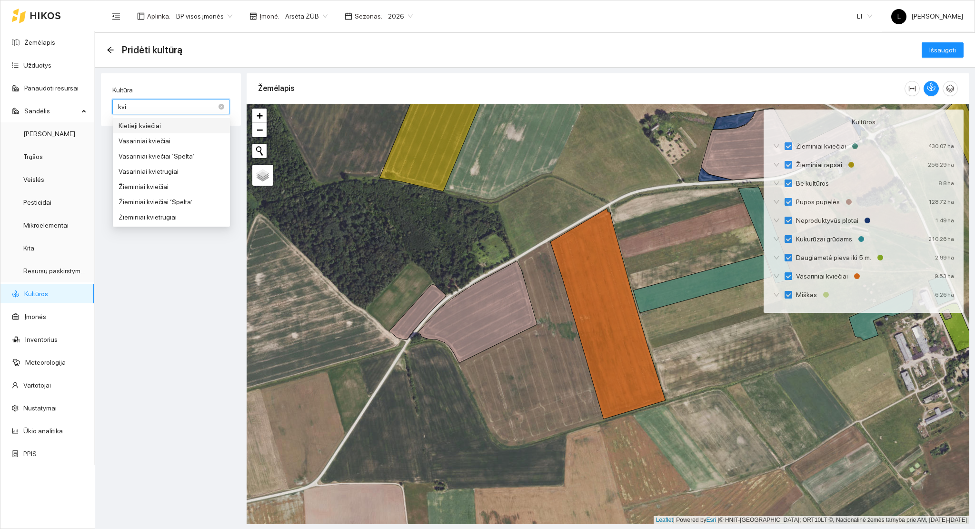
type input "kvie"
click at [164, 190] on div "Žieminiai kviečiai" at bounding box center [172, 186] width 106 height 10
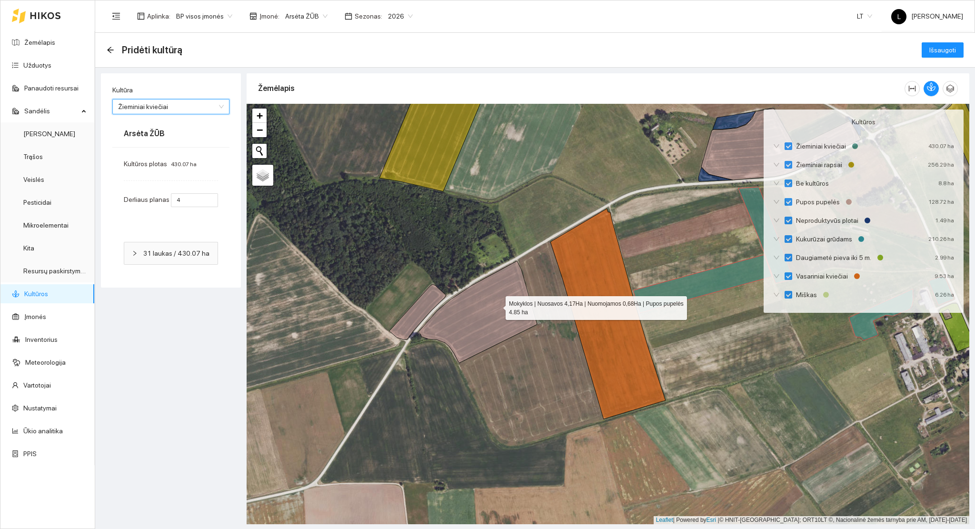
type input "7"
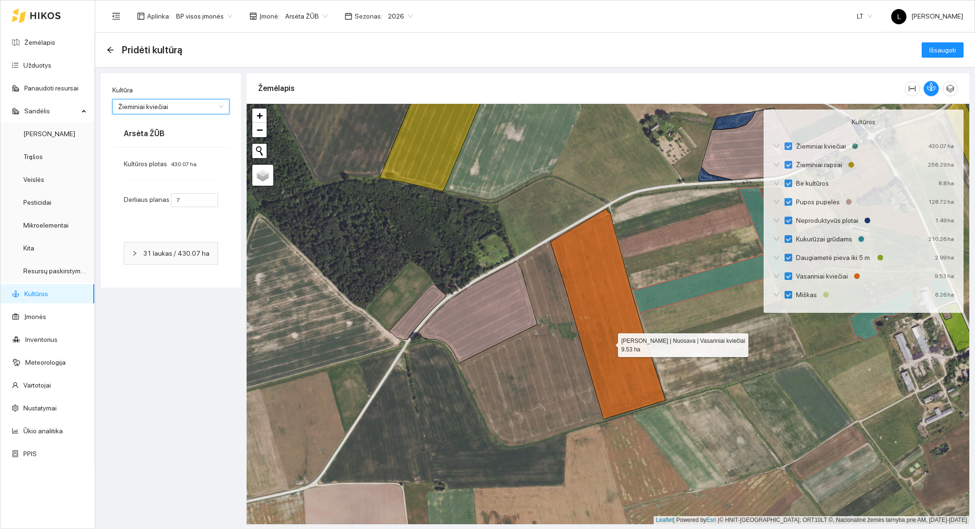
click at [607, 340] on icon at bounding box center [607, 313] width 115 height 210
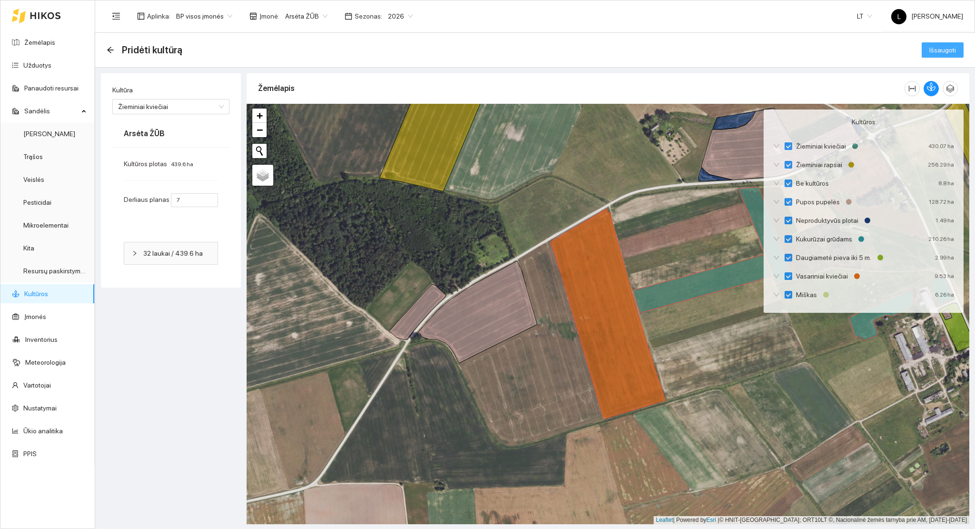
click at [943, 46] on span "Išsaugoti" at bounding box center [942, 50] width 27 height 10
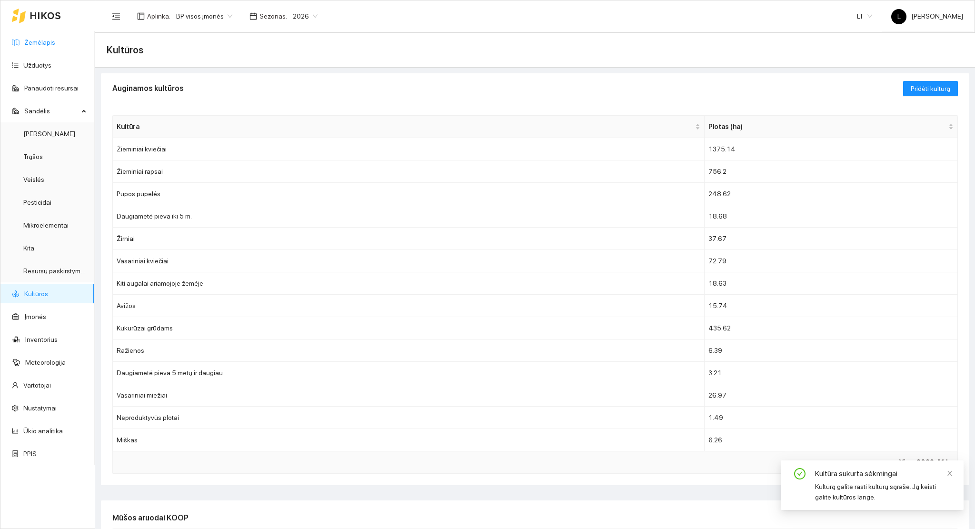
click at [29, 44] on link "Žemėlapis" at bounding box center [39, 43] width 31 height 8
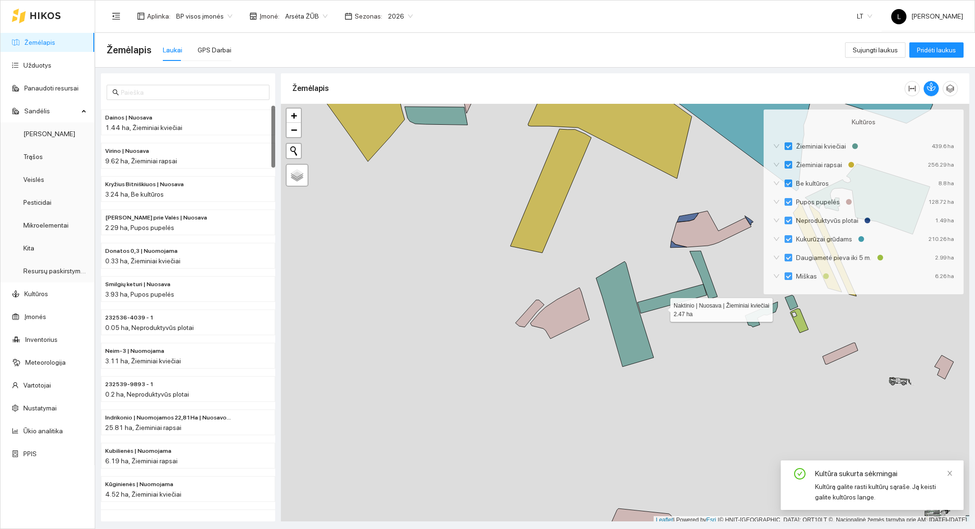
scroll to position [2, 0]
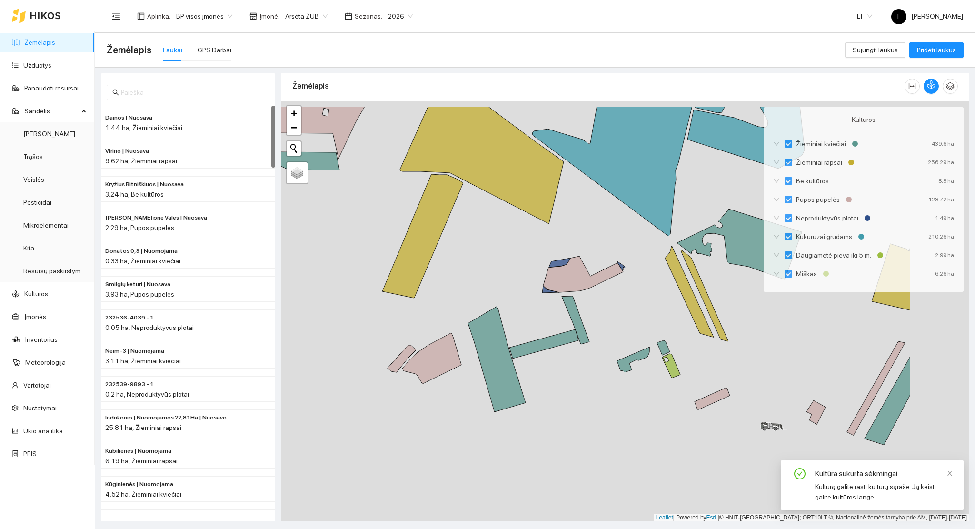
drag, startPoint x: 657, startPoint y: 311, endPoint x: 476, endPoint y: 370, distance: 190.7
click at [478, 369] on div at bounding box center [625, 311] width 688 height 420
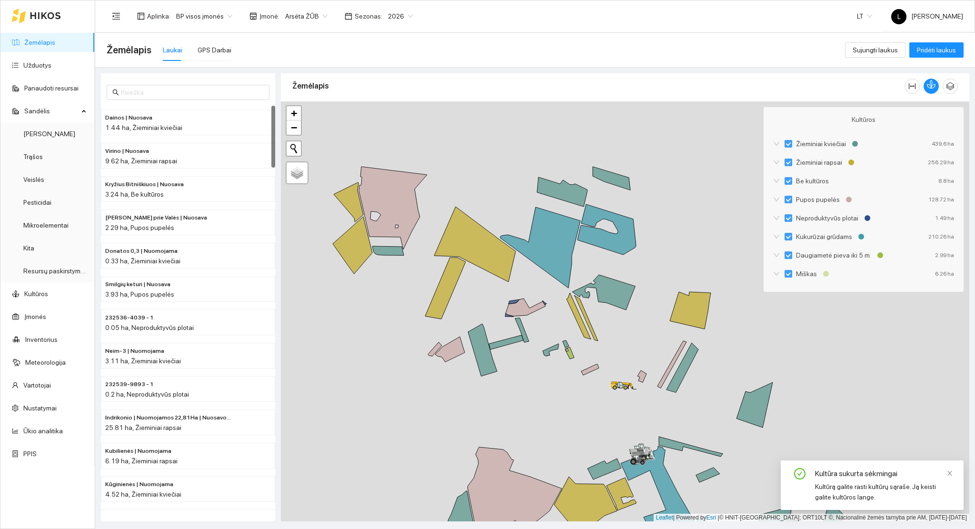
drag, startPoint x: 559, startPoint y: 332, endPoint x: 496, endPoint y: 381, distance: 80.1
click at [496, 381] on div at bounding box center [625, 311] width 688 height 420
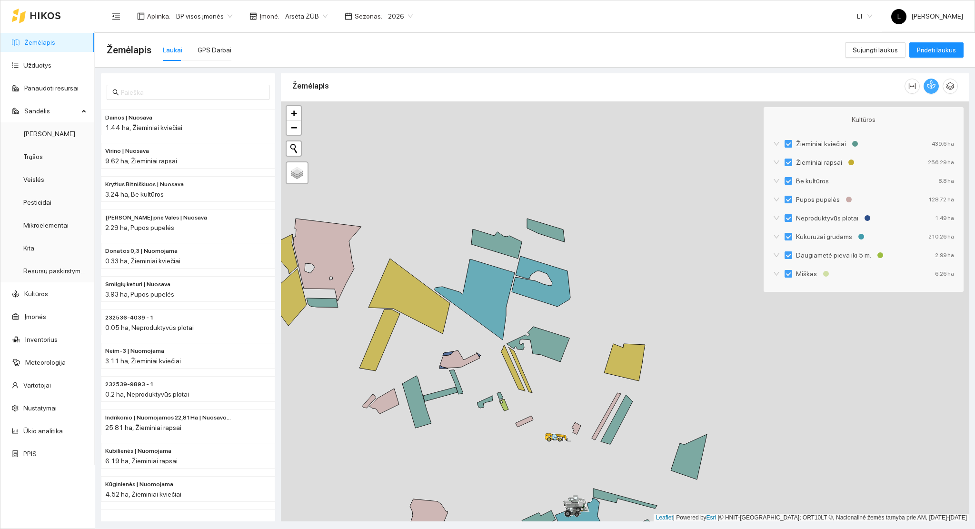
click at [930, 85] on icon "button" at bounding box center [931, 84] width 9 height 9
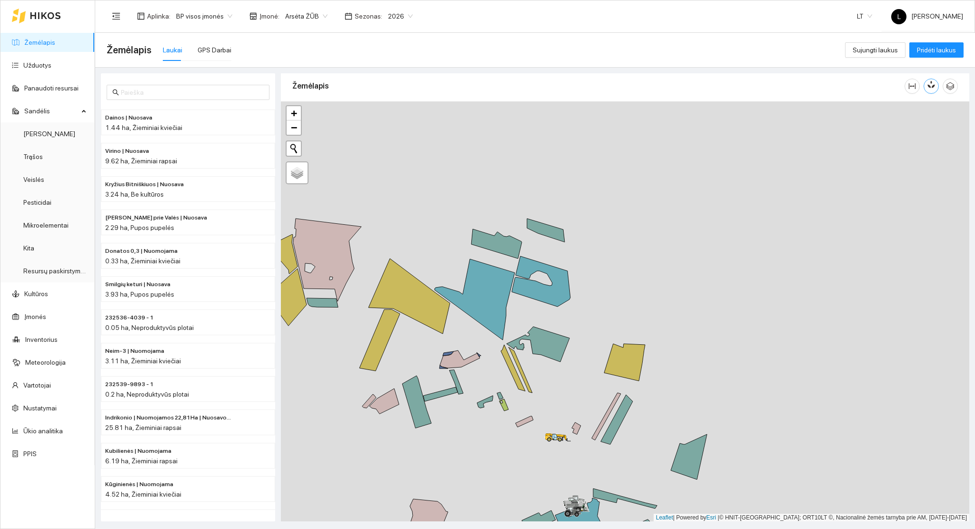
click at [931, 85] on icon "button" at bounding box center [931, 84] width 9 height 9
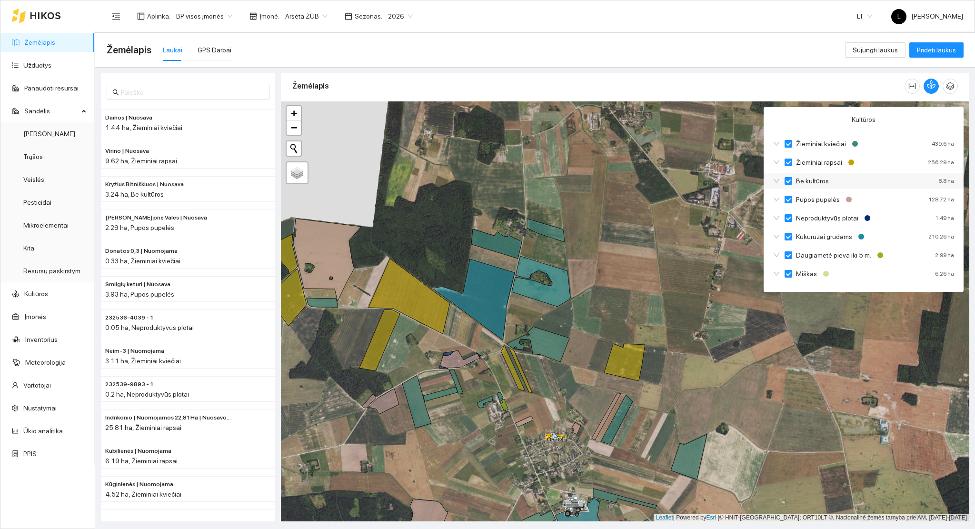
click at [779, 181] on icon "down" at bounding box center [776, 181] width 7 height 7
click at [779, 180] on icon "down" at bounding box center [776, 181] width 6 height 4
click at [778, 182] on icon "down" at bounding box center [776, 181] width 7 height 7
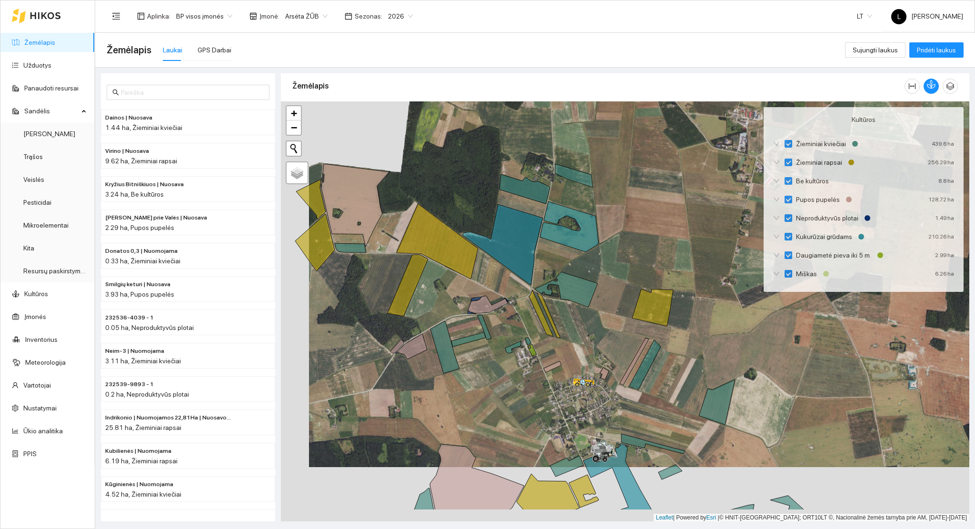
drag, startPoint x: 591, startPoint y: 367, endPoint x: 631, endPoint y: 283, distance: 92.6
click at [630, 283] on div at bounding box center [625, 311] width 688 height 420
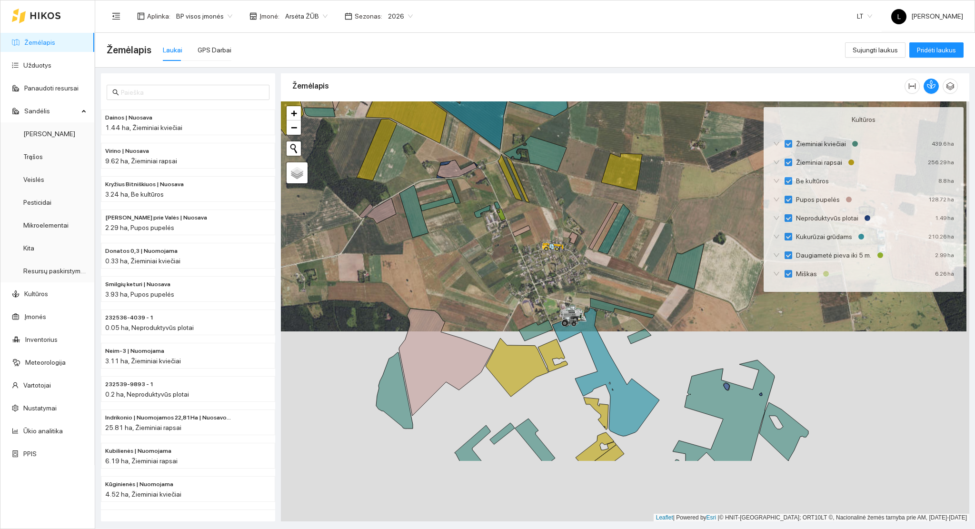
drag, startPoint x: 613, startPoint y: 360, endPoint x: 556, endPoint y: 239, distance: 134.1
click at [557, 234] on div at bounding box center [625, 311] width 688 height 420
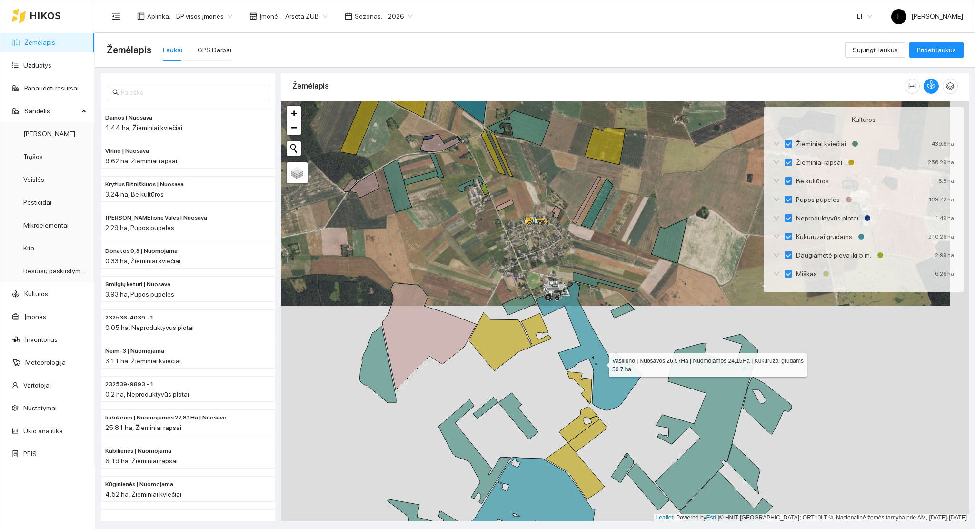
drag, startPoint x: 592, startPoint y: 286, endPoint x: 587, endPoint y: 260, distance: 26.1
click at [587, 282] on icon at bounding box center [588, 346] width 107 height 129
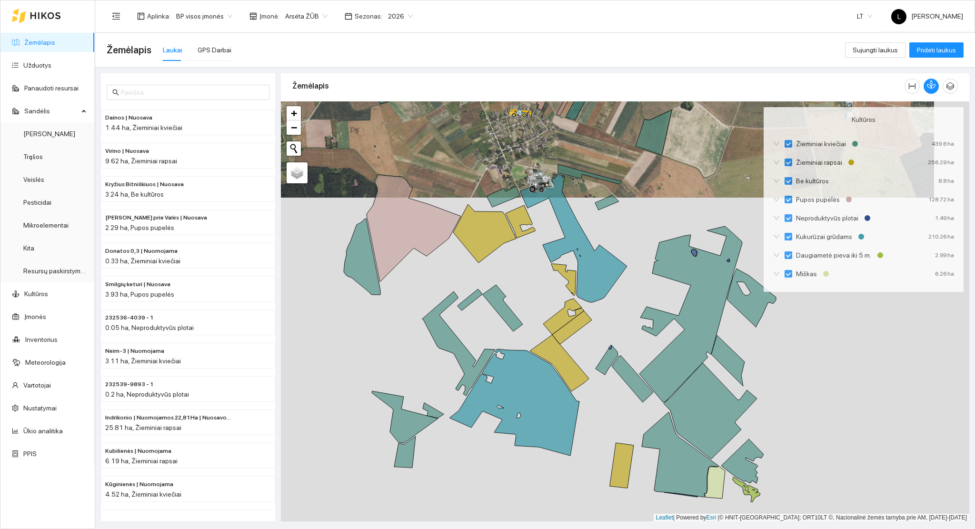
drag, startPoint x: 581, startPoint y: 372, endPoint x: 533, endPoint y: 230, distance: 149.8
click at [536, 335] on icon at bounding box center [559, 363] width 59 height 57
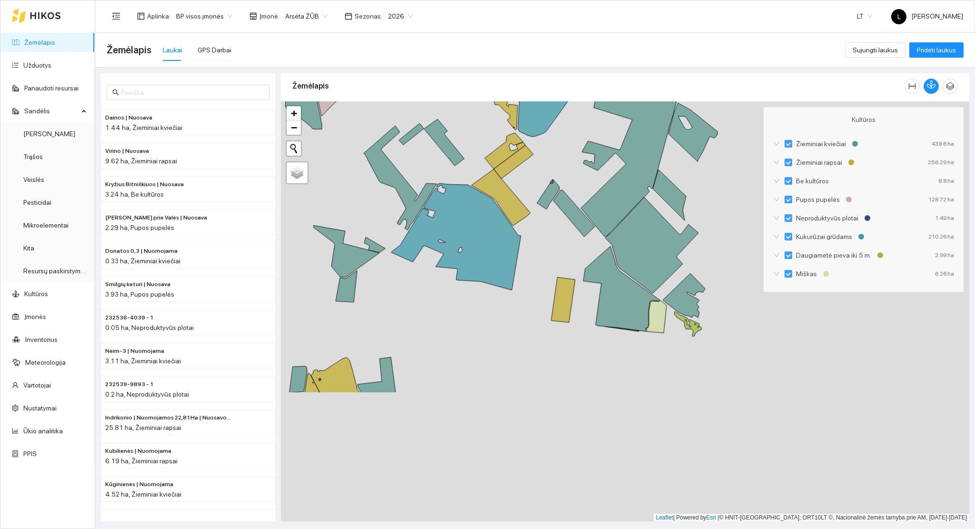
drag, startPoint x: 522, startPoint y: 331, endPoint x: 603, endPoint y: 281, distance: 95.1
click at [603, 281] on div at bounding box center [625, 311] width 688 height 420
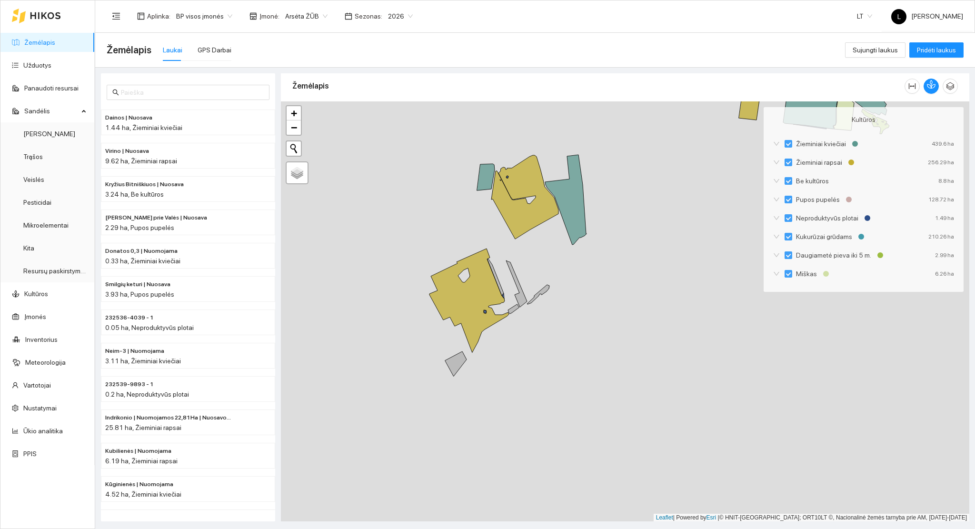
drag, startPoint x: 510, startPoint y: 412, endPoint x: 505, endPoint y: 361, distance: 51.2
click at [505, 361] on div at bounding box center [625, 311] width 688 height 420
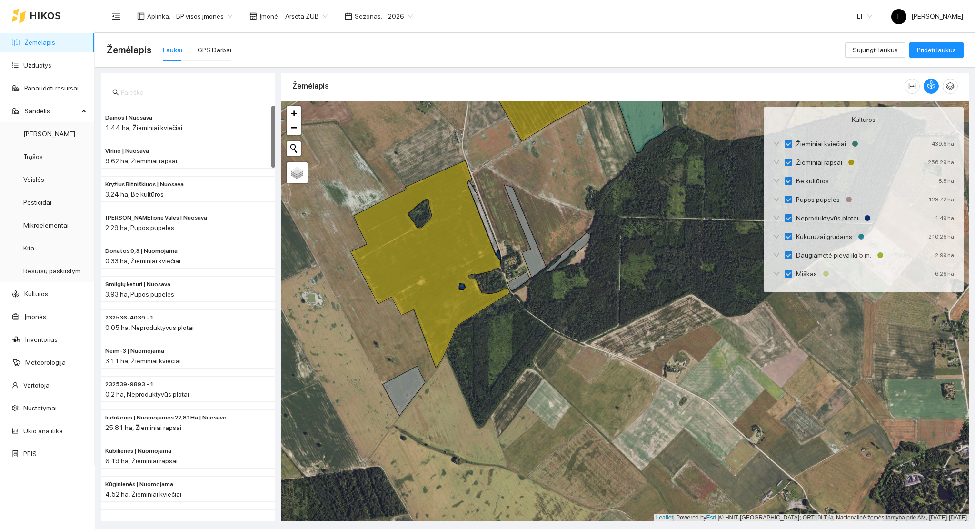
click at [395, 391] on icon at bounding box center [404, 390] width 42 height 49
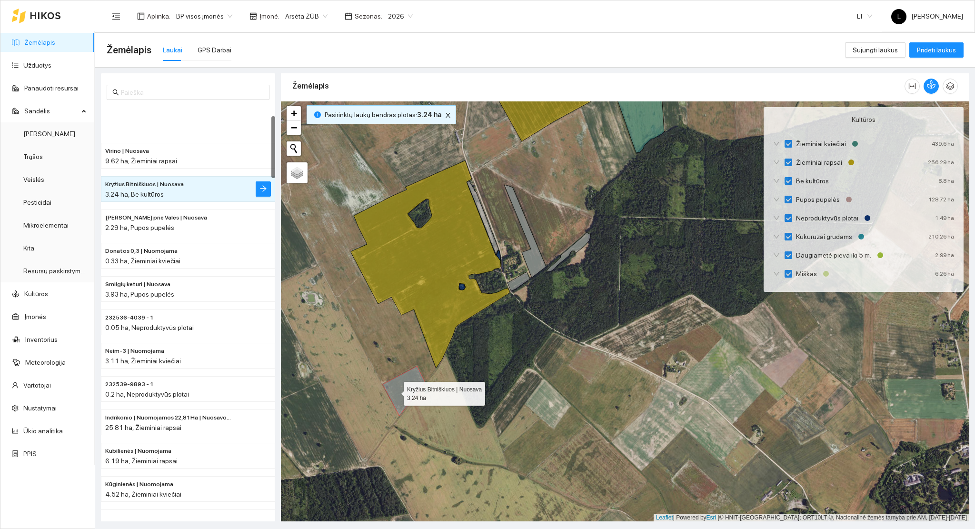
scroll to position [66, 0]
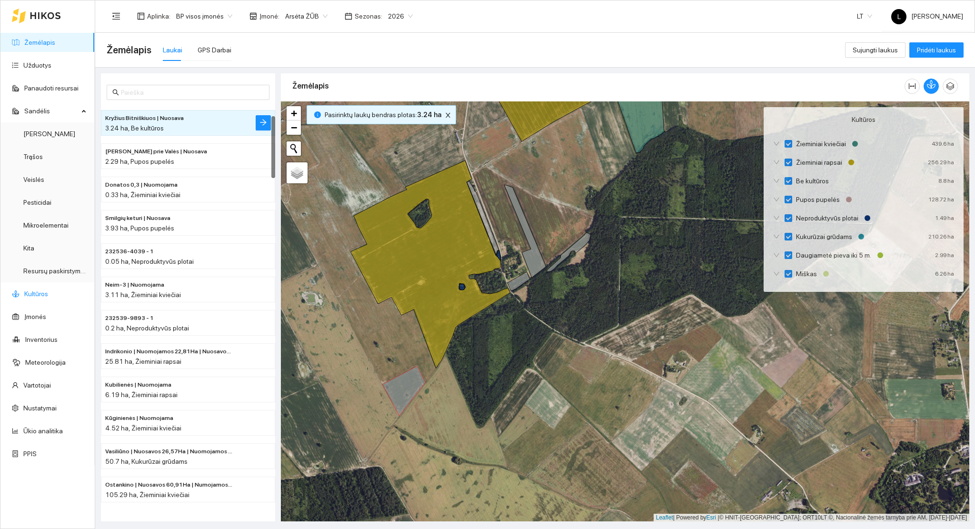
click at [38, 290] on link "Kultūros" at bounding box center [36, 294] width 24 height 8
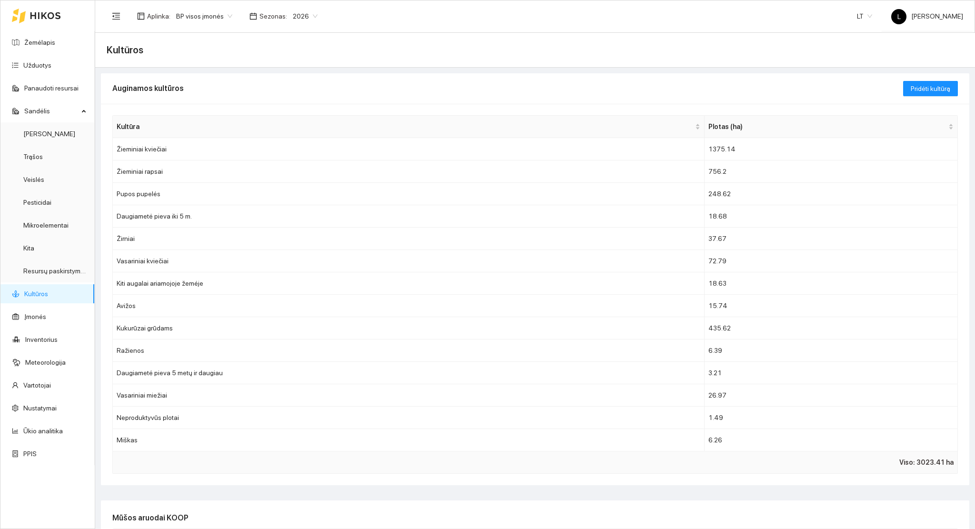
click at [948, 86] on div "Auginamos kultūros Pridėti kultūrą" at bounding box center [535, 88] width 868 height 31
click at [940, 89] on button "Pridėti kultūrą" at bounding box center [930, 88] width 55 height 15
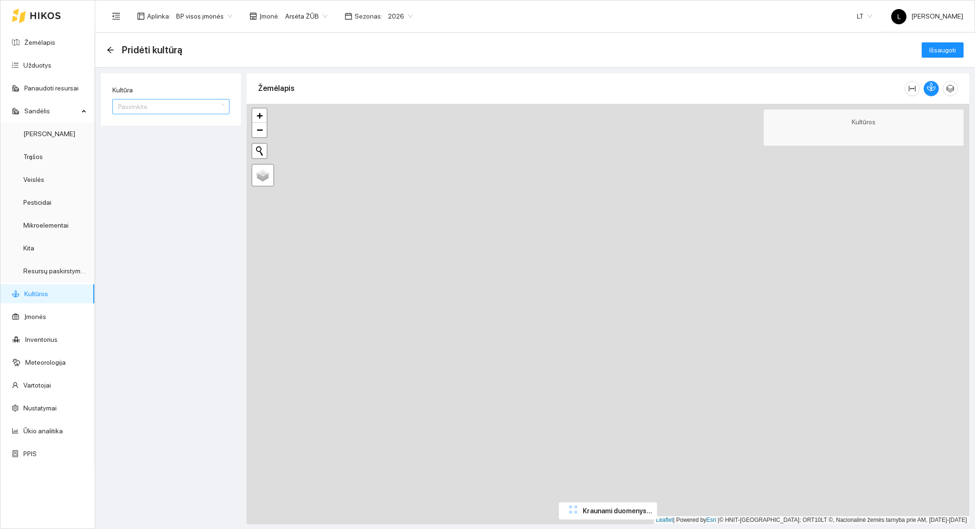
click at [161, 103] on input "Kultūra" at bounding box center [167, 106] width 99 height 14
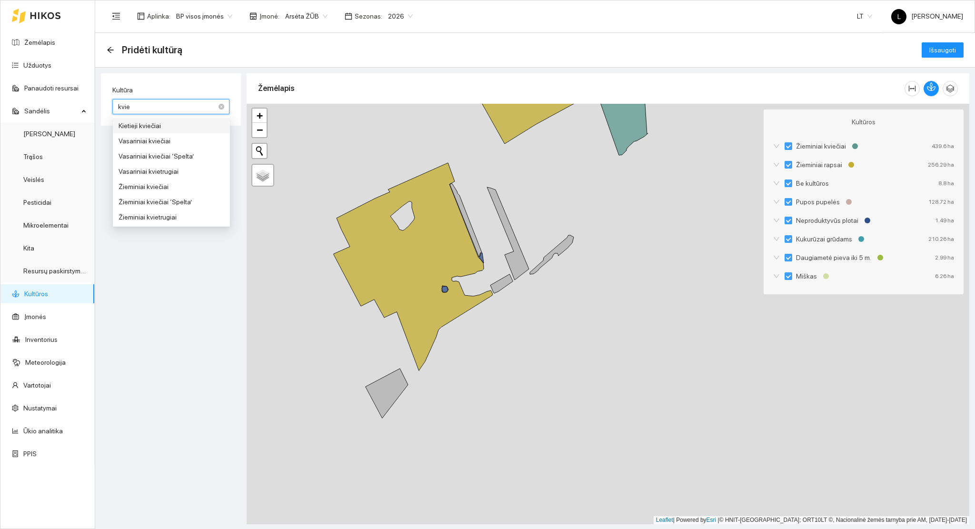
type input "kvieč"
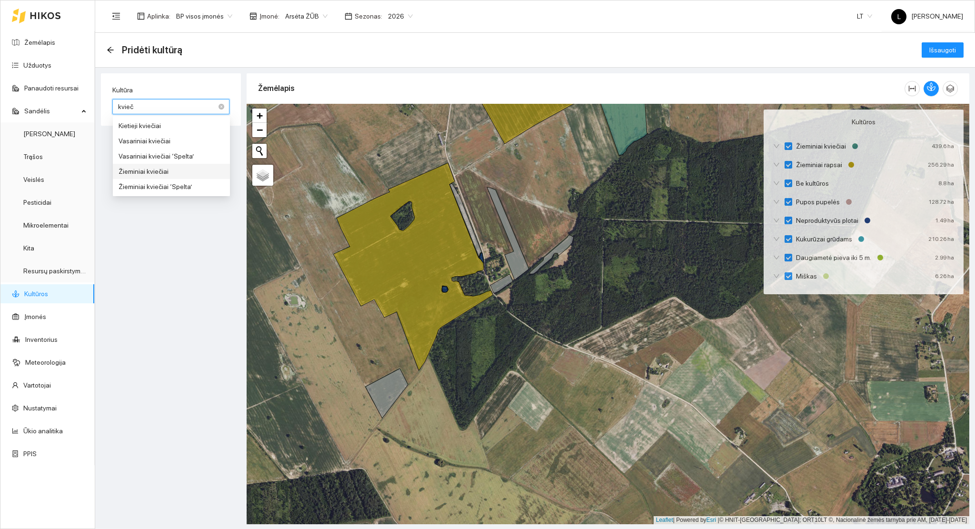
click at [158, 174] on div "Žieminiai kviečiai" at bounding box center [172, 171] width 106 height 10
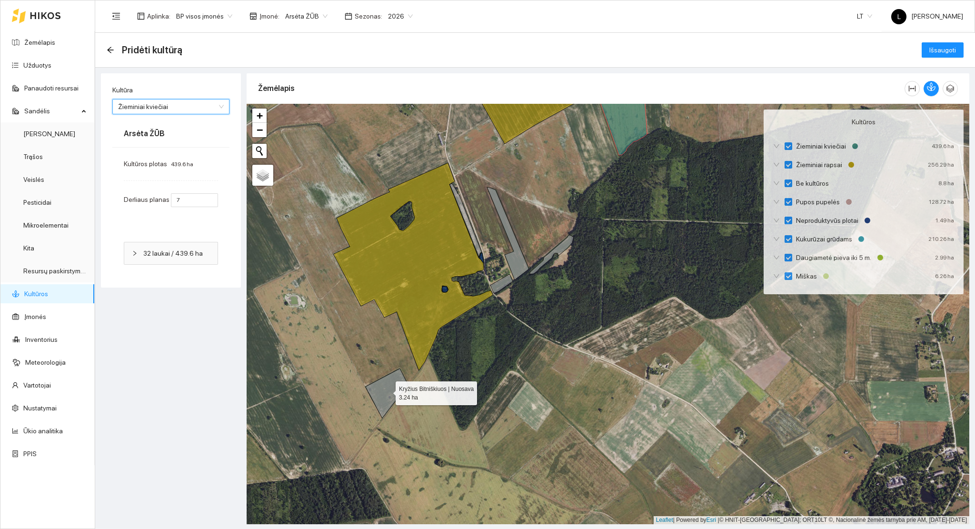
click at [384, 393] on icon at bounding box center [387, 392] width 42 height 49
click at [503, 287] on icon at bounding box center [501, 283] width 22 height 19
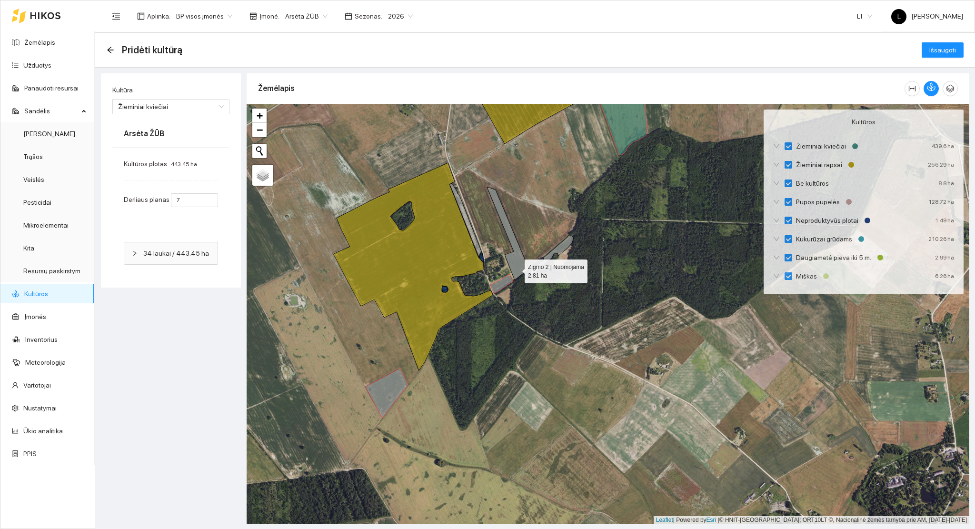
click at [521, 265] on icon at bounding box center [508, 233] width 42 height 93
click at [553, 255] on icon at bounding box center [552, 254] width 44 height 39
click at [943, 46] on span "Išsaugoti" at bounding box center [942, 50] width 27 height 10
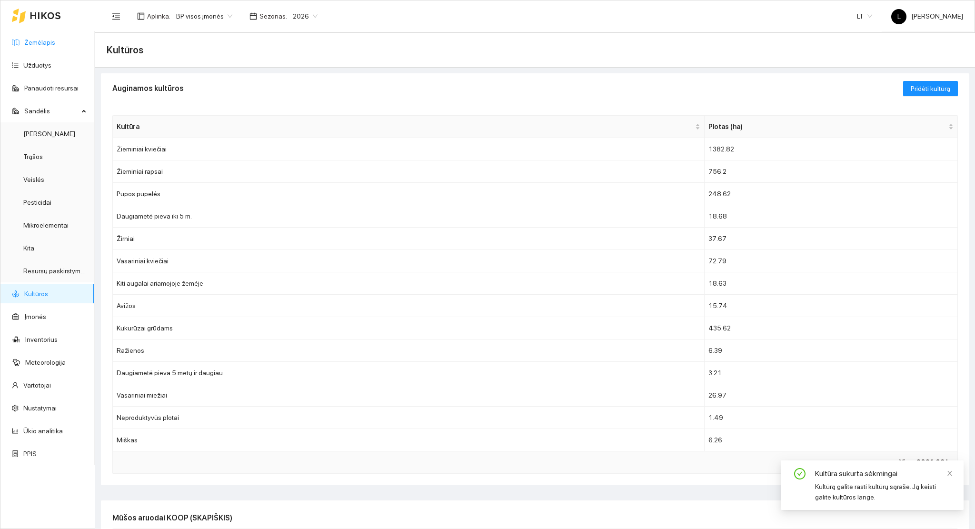
click at [27, 41] on link "Žemėlapis" at bounding box center [39, 43] width 31 height 8
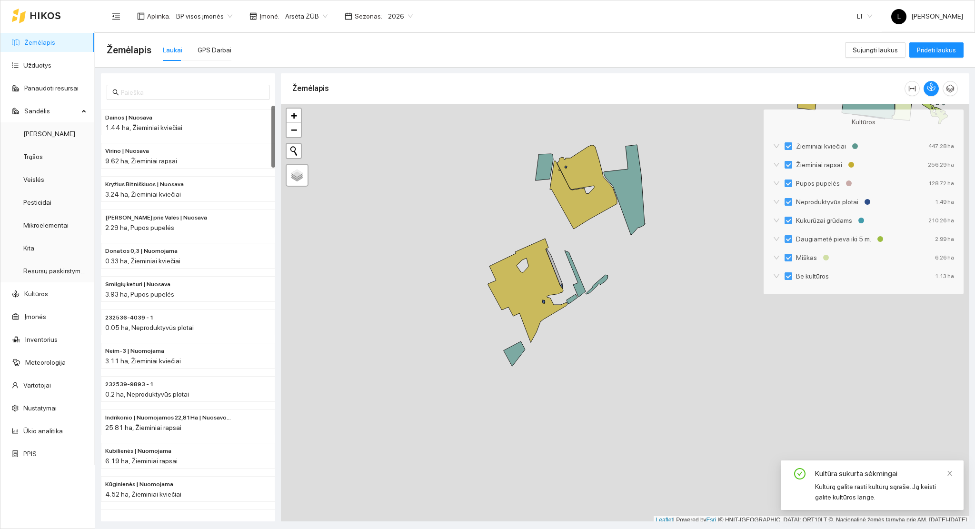
scroll to position [2, 0]
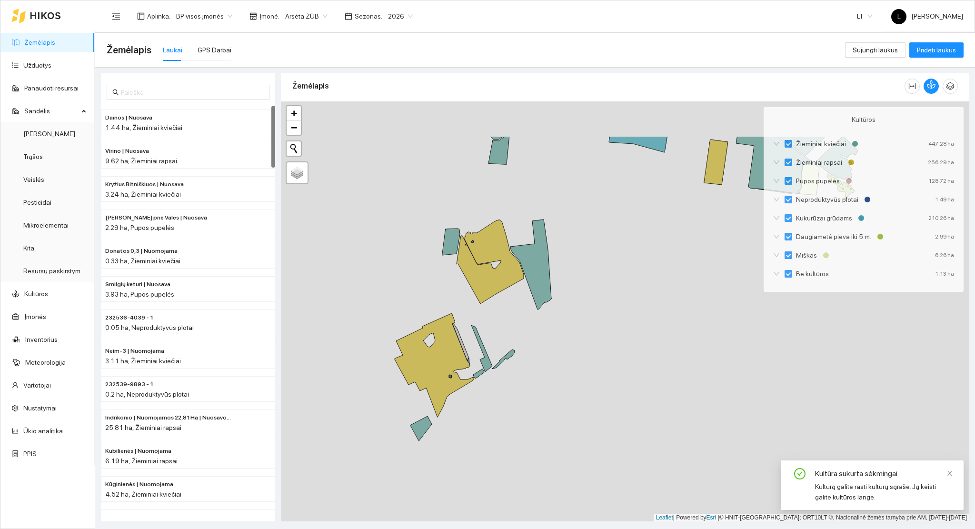
drag, startPoint x: 592, startPoint y: 341, endPoint x: 518, endPoint y: 406, distance: 97.8
click at [527, 401] on div at bounding box center [625, 311] width 688 height 420
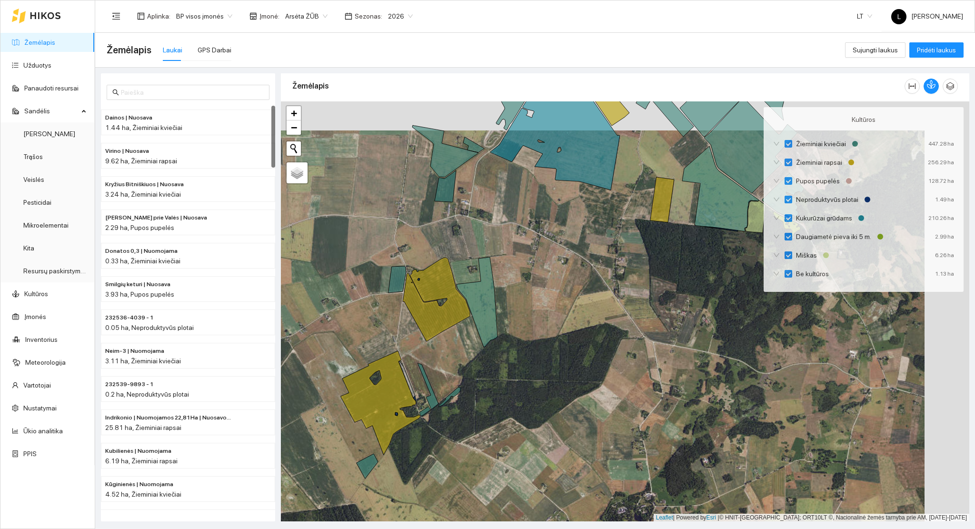
drag, startPoint x: 458, startPoint y: 239, endPoint x: 438, endPoint y: 270, distance: 36.8
click at [417, 265] on div at bounding box center [625, 311] width 688 height 420
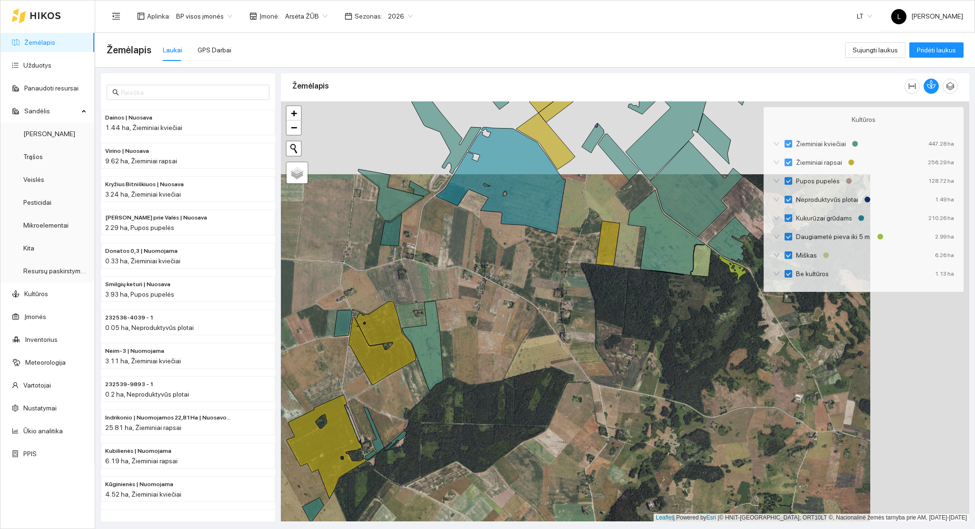
drag, startPoint x: 522, startPoint y: 314, endPoint x: 493, endPoint y: 352, distance: 47.5
click at [493, 351] on div at bounding box center [625, 311] width 688 height 420
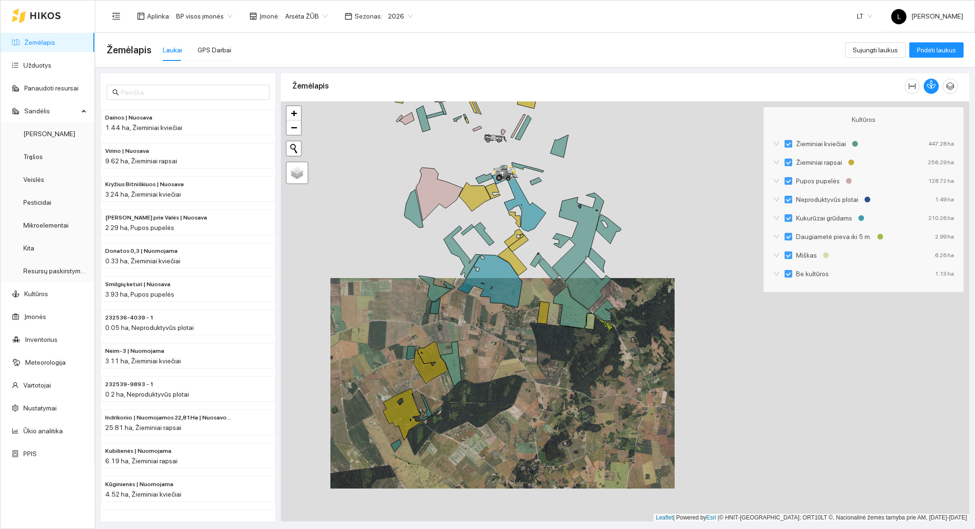
drag, startPoint x: 547, startPoint y: 277, endPoint x: 535, endPoint y: 326, distance: 50.3
click at [538, 281] on icon at bounding box center [548, 269] width 20 height 23
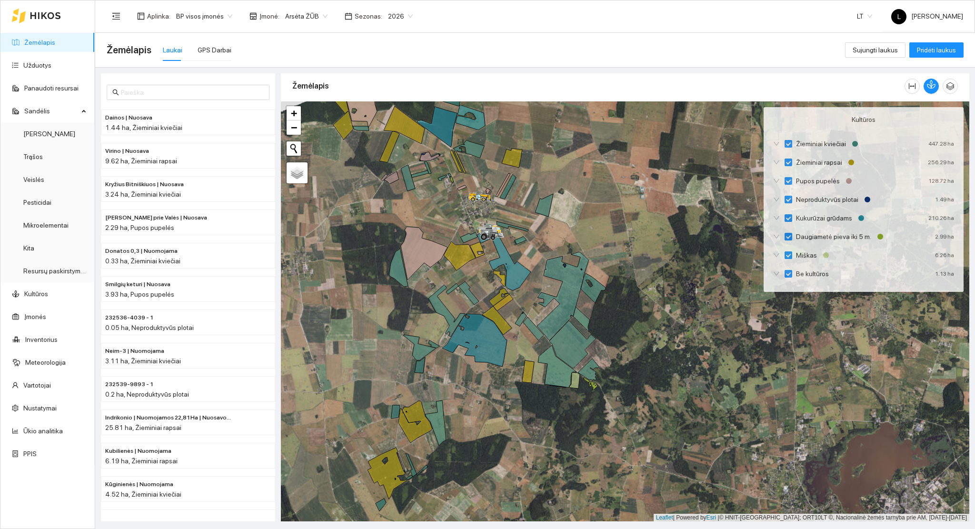
drag, startPoint x: 605, startPoint y: 335, endPoint x: 612, endPoint y: 366, distance: 31.2
click at [612, 364] on div at bounding box center [625, 311] width 688 height 420
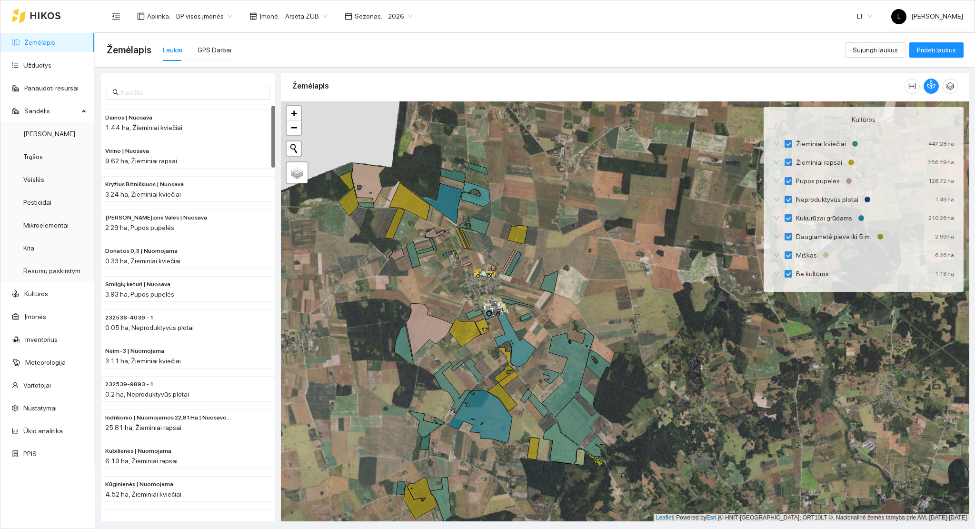
click at [40, 46] on link "Žemėlapis" at bounding box center [39, 43] width 31 height 8
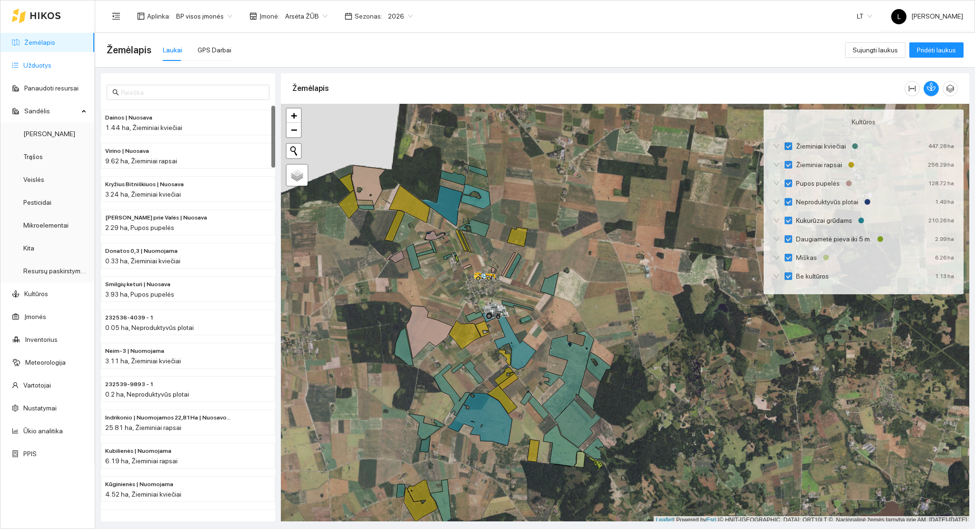
click at [42, 65] on link "Užduotys" at bounding box center [37, 65] width 28 height 8
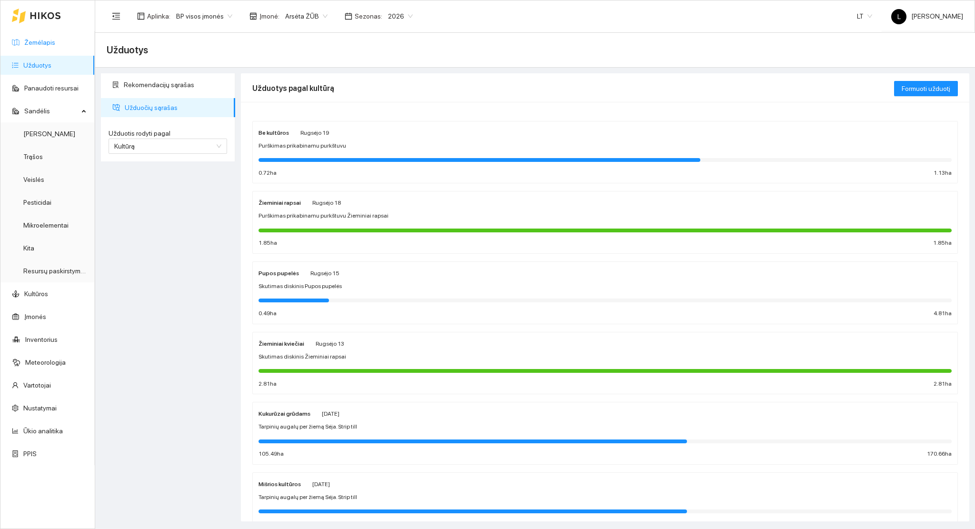
click at [36, 43] on link "Žemėlapis" at bounding box center [39, 43] width 31 height 8
